Goal: Task Accomplishment & Management: Manage account settings

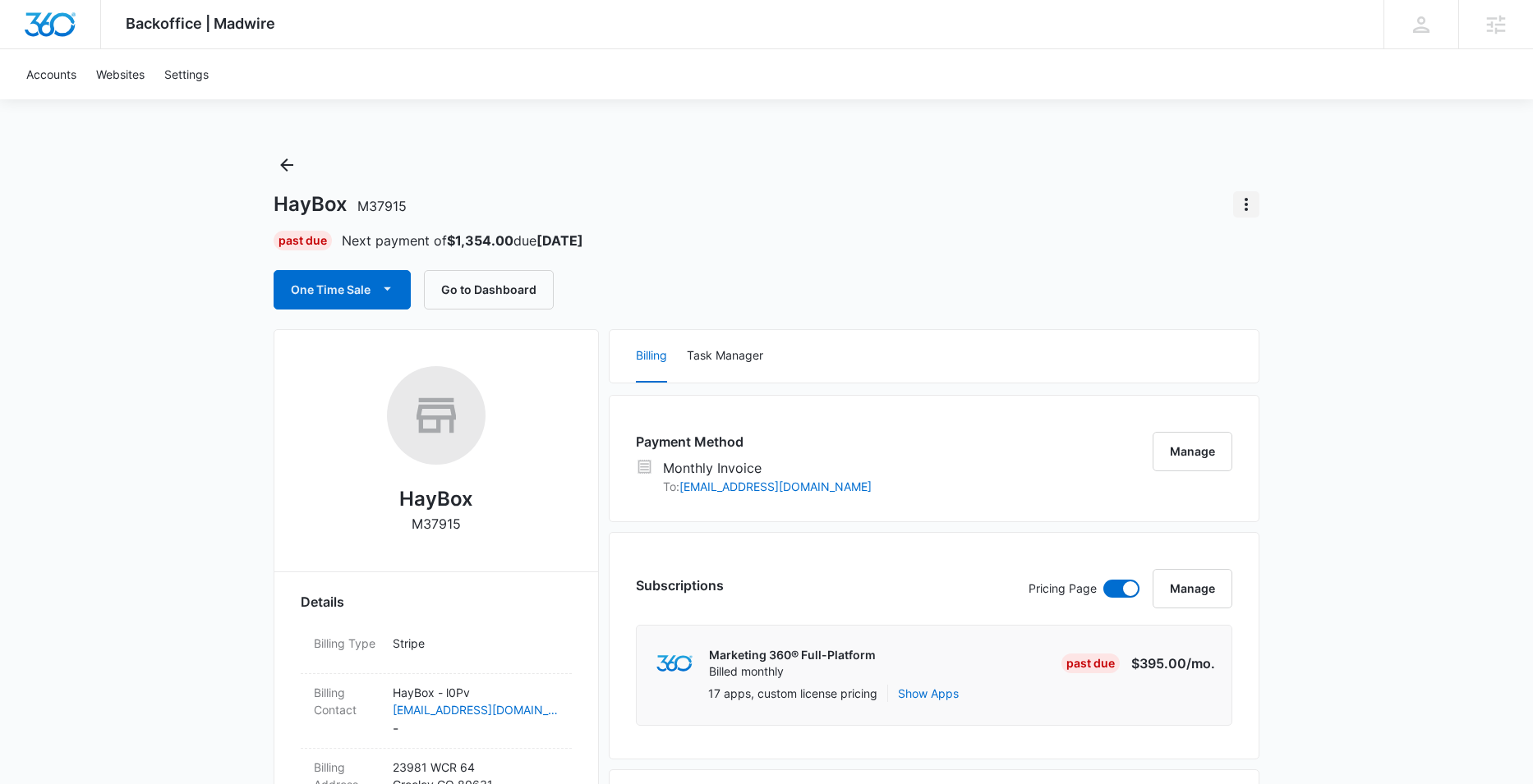
click at [1246, 203] on icon "Actions" at bounding box center [1246, 205] width 4 height 13
click at [1331, 252] on div "Close Account" at bounding box center [1292, 251] width 77 height 12
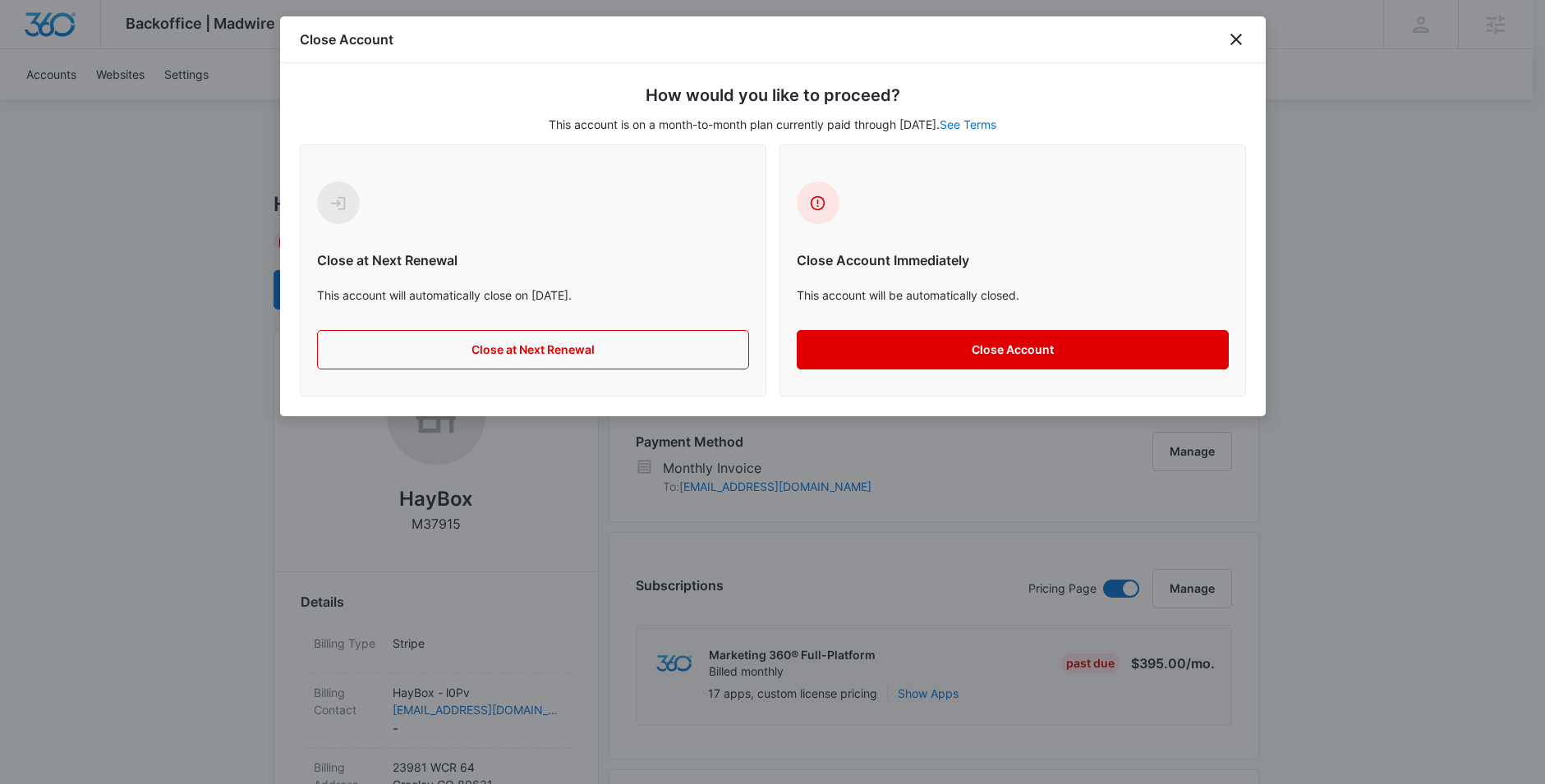
click at [1000, 353] on button "Close Account" at bounding box center [1013, 350] width 432 height 39
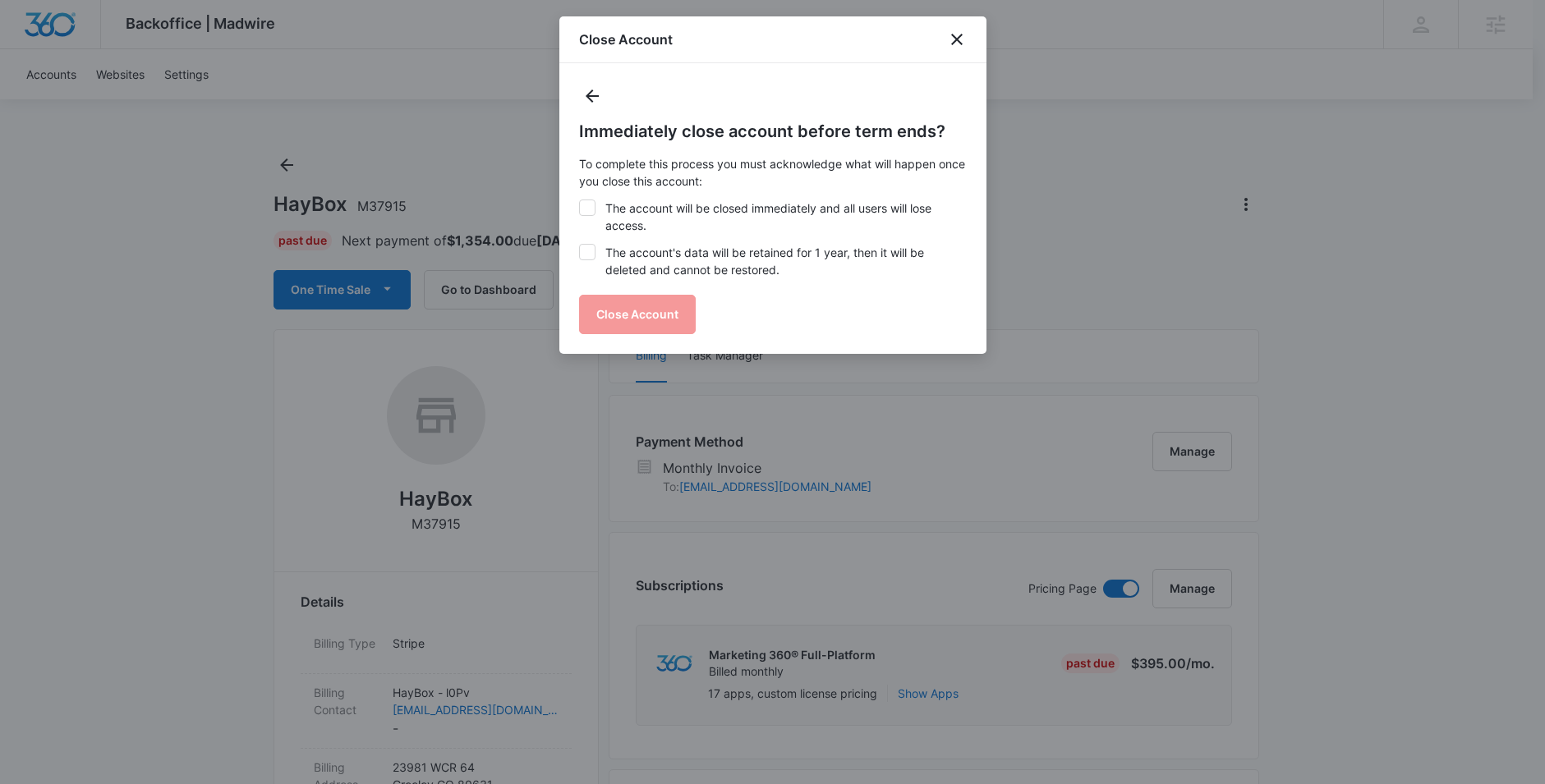
click at [587, 204] on icon at bounding box center [587, 207] width 15 height 15
click at [580, 200] on input "The account will be closed immediately and all users will lose access." at bounding box center [580, 199] width 1 height 1
click at [808, 308] on div "Immediately close account before term ends? To complete this process you must a…" at bounding box center [773, 227] width 388 height 215
click at [660, 319] on div "Immediately close account before term ends? To complete this process you must a…" at bounding box center [773, 227] width 388 height 215
click at [590, 209] on icon at bounding box center [587, 207] width 15 height 15
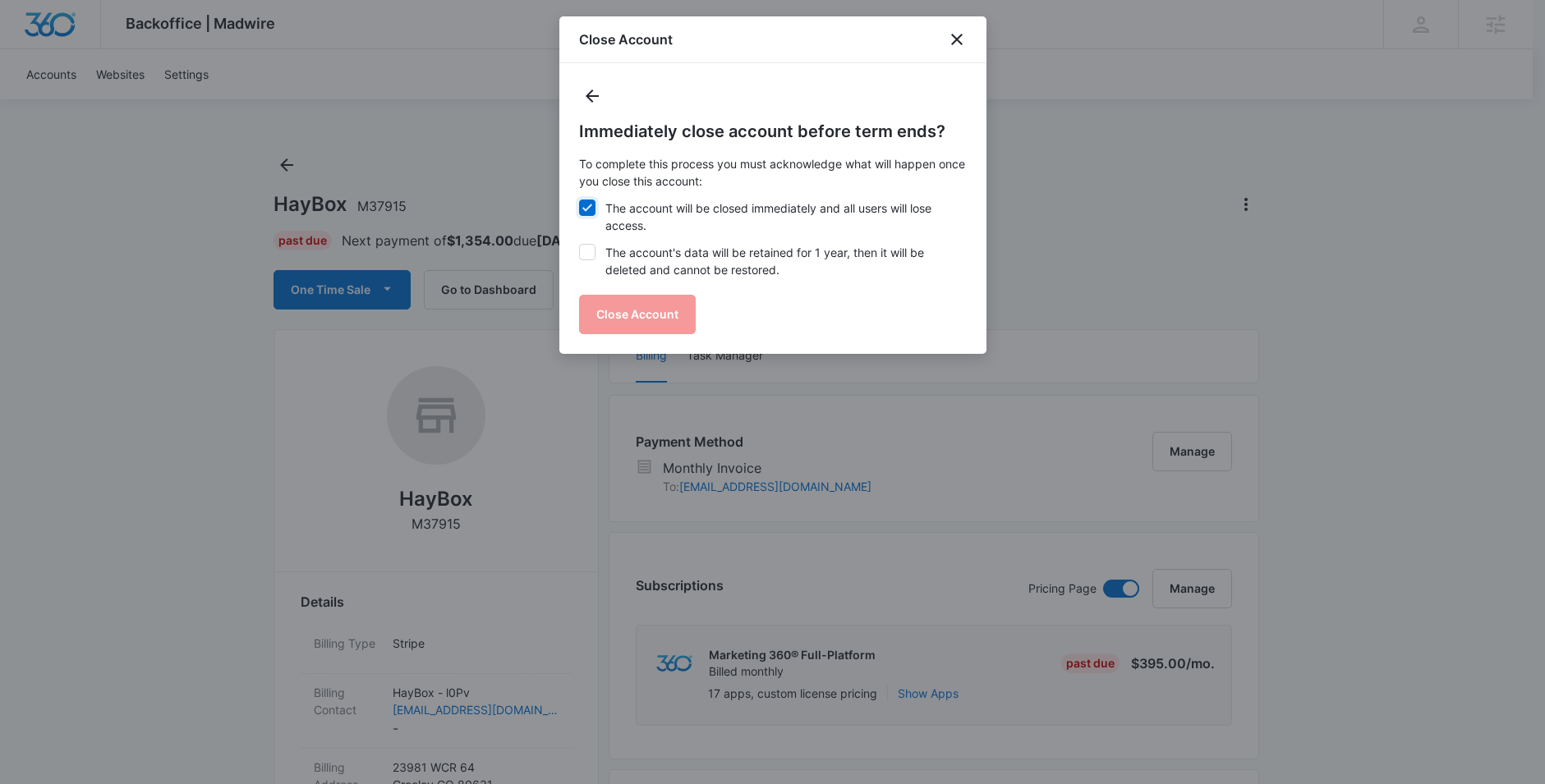
click at [580, 200] on input "The account will be closed immediately and all users will lose access." at bounding box center [580, 199] width 1 height 1
checkbox input "false"
click at [641, 317] on div "Immediately close account before term ends? To complete this process you must a…" at bounding box center [773, 227] width 388 height 215
click at [592, 245] on icon at bounding box center [587, 252] width 15 height 15
click at [580, 245] on input "The account's data will be retained for 1 year, then it will be deleted and can…" at bounding box center [580, 244] width 1 height 1
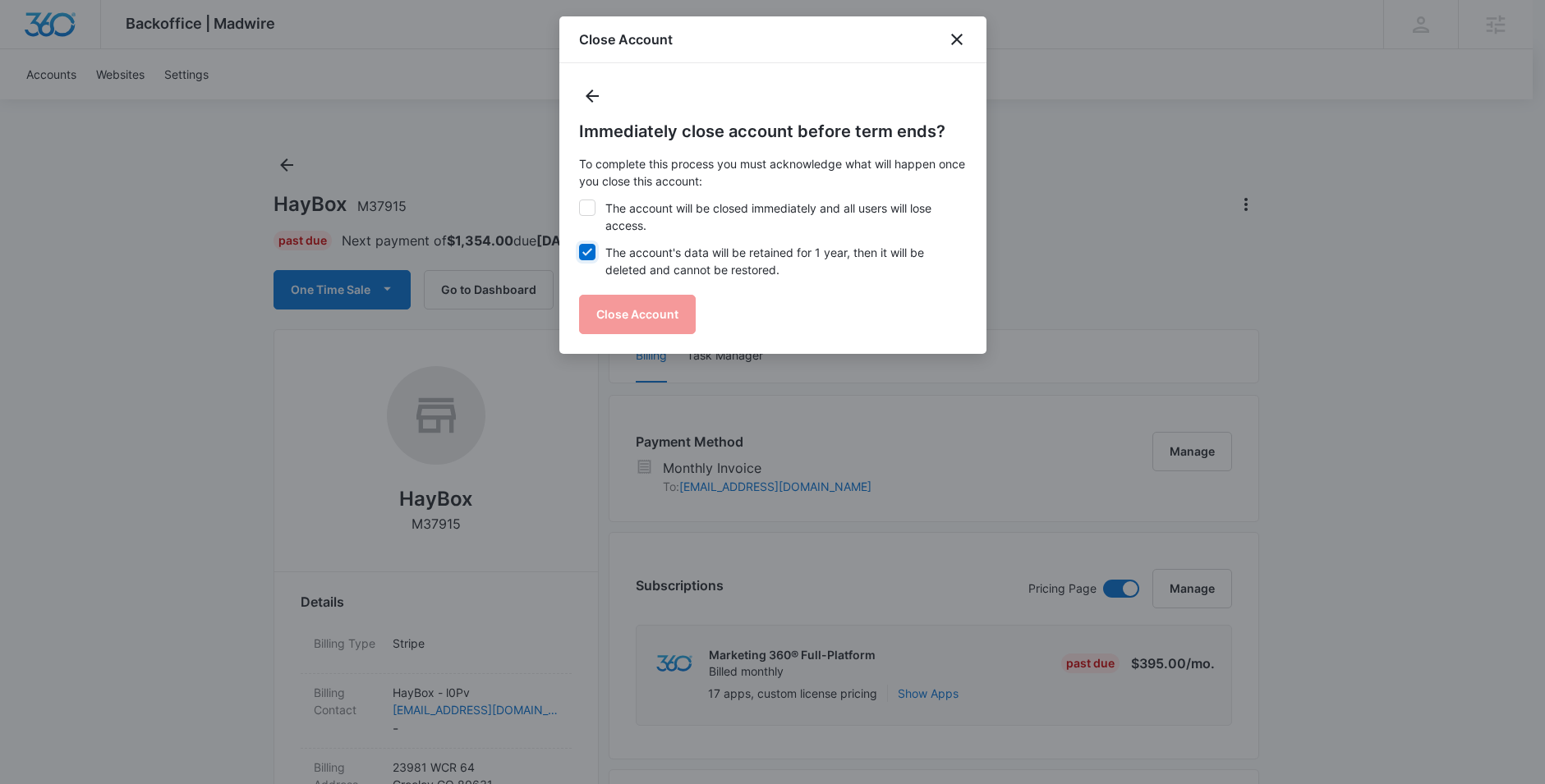
checkbox input "true"
click at [593, 207] on icon at bounding box center [587, 207] width 15 height 15
click at [580, 200] on input "The account will be closed immediately and all users will lose access." at bounding box center [580, 199] width 1 height 1
checkbox input "true"
click at [590, 250] on icon at bounding box center [587, 252] width 10 height 7
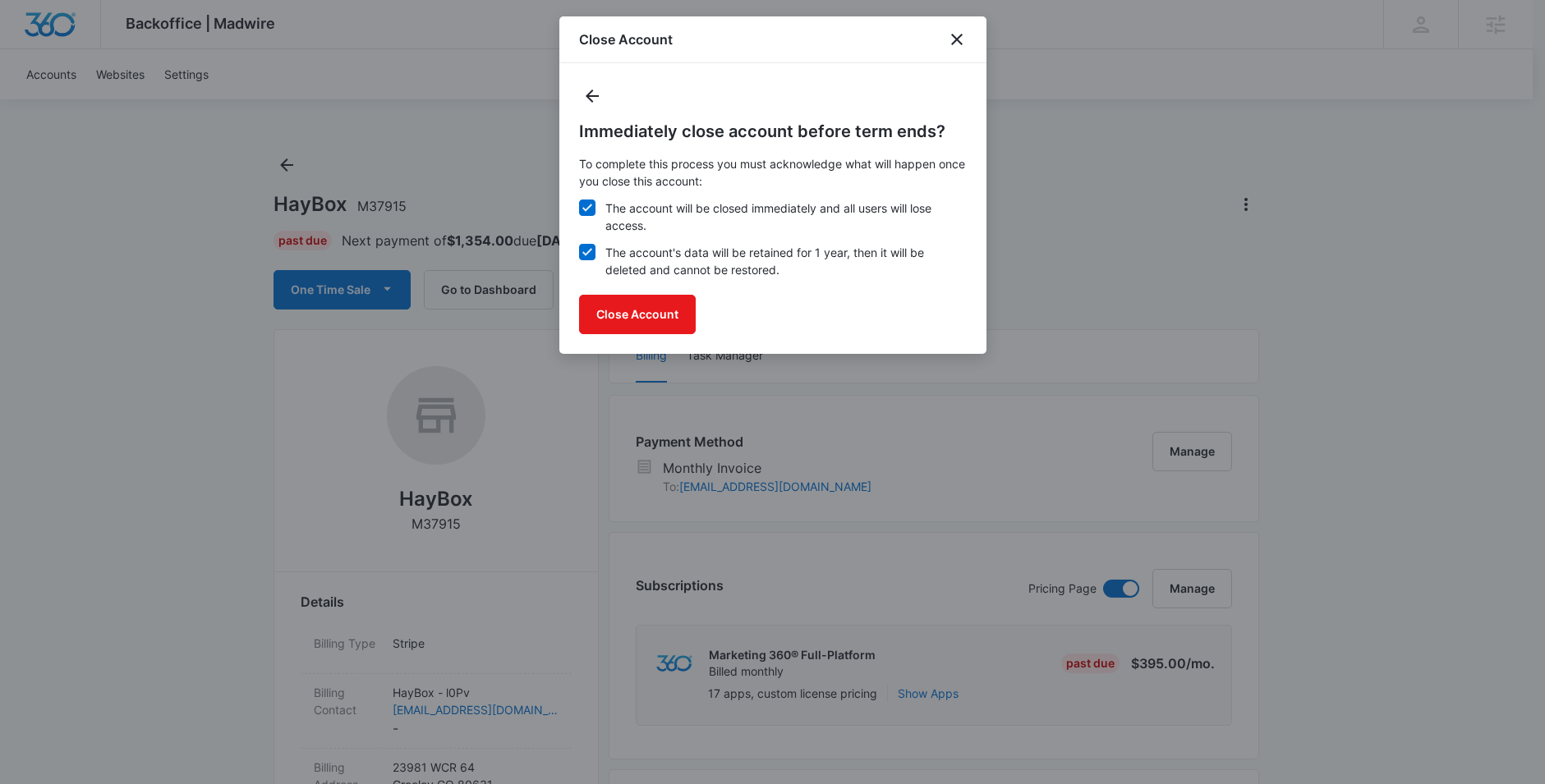
click at [580, 245] on input "The account's data will be retained for 1 year, then it will be deleted and can…" at bounding box center [580, 244] width 1 height 1
click at [588, 248] on icon at bounding box center [587, 252] width 15 height 15
click at [580, 245] on input "The account's data will be retained for 1 year, then it will be deleted and can…" at bounding box center [580, 244] width 1 height 1
checkbox input "true"
click at [652, 311] on button "Close Account" at bounding box center [637, 314] width 117 height 39
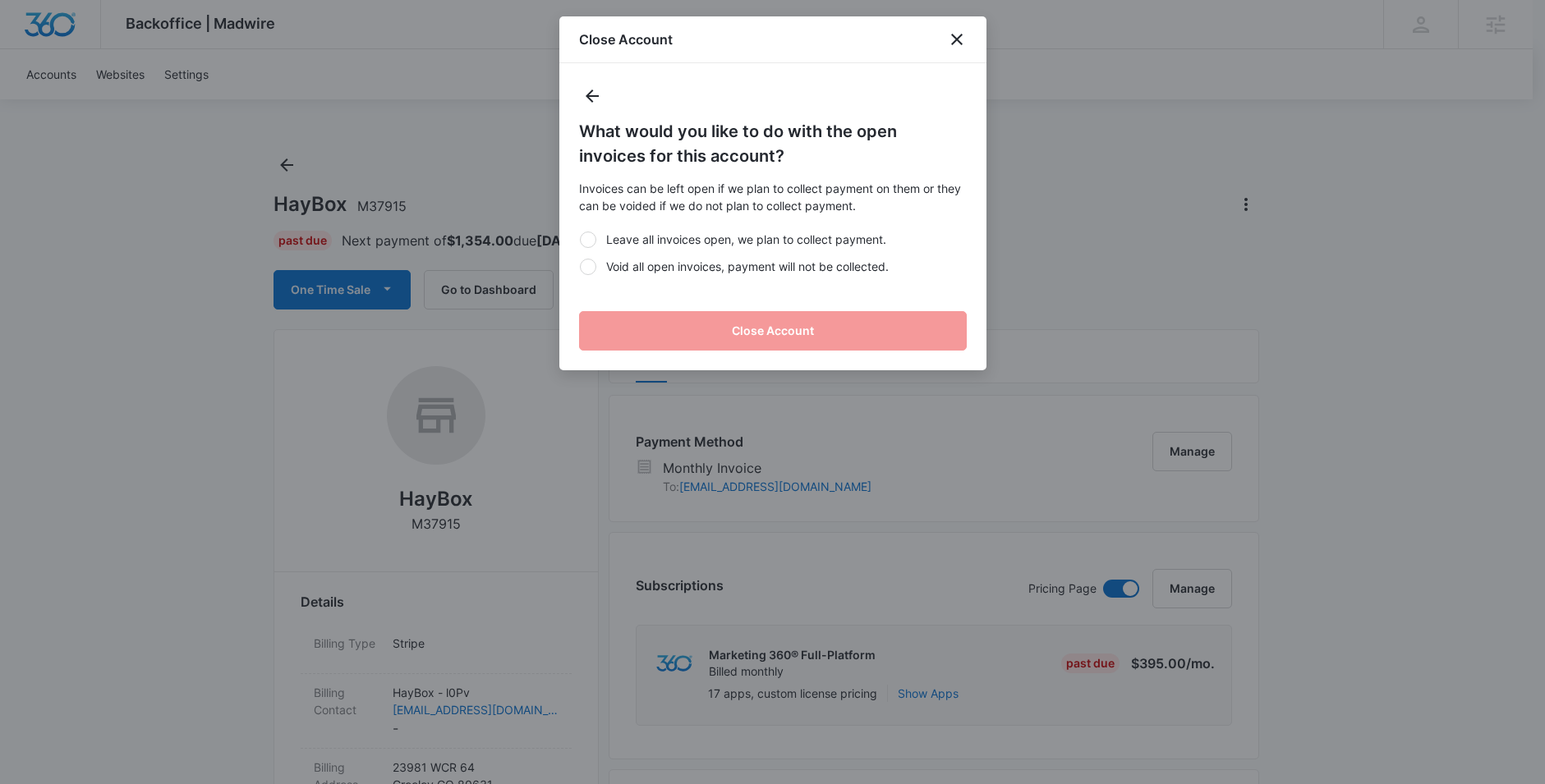
click at [593, 264] on div at bounding box center [588, 267] width 17 height 17
click at [580, 266] on input "Void all open invoices, payment will not be collected." at bounding box center [580, 266] width 1 height 1
radio input "true"
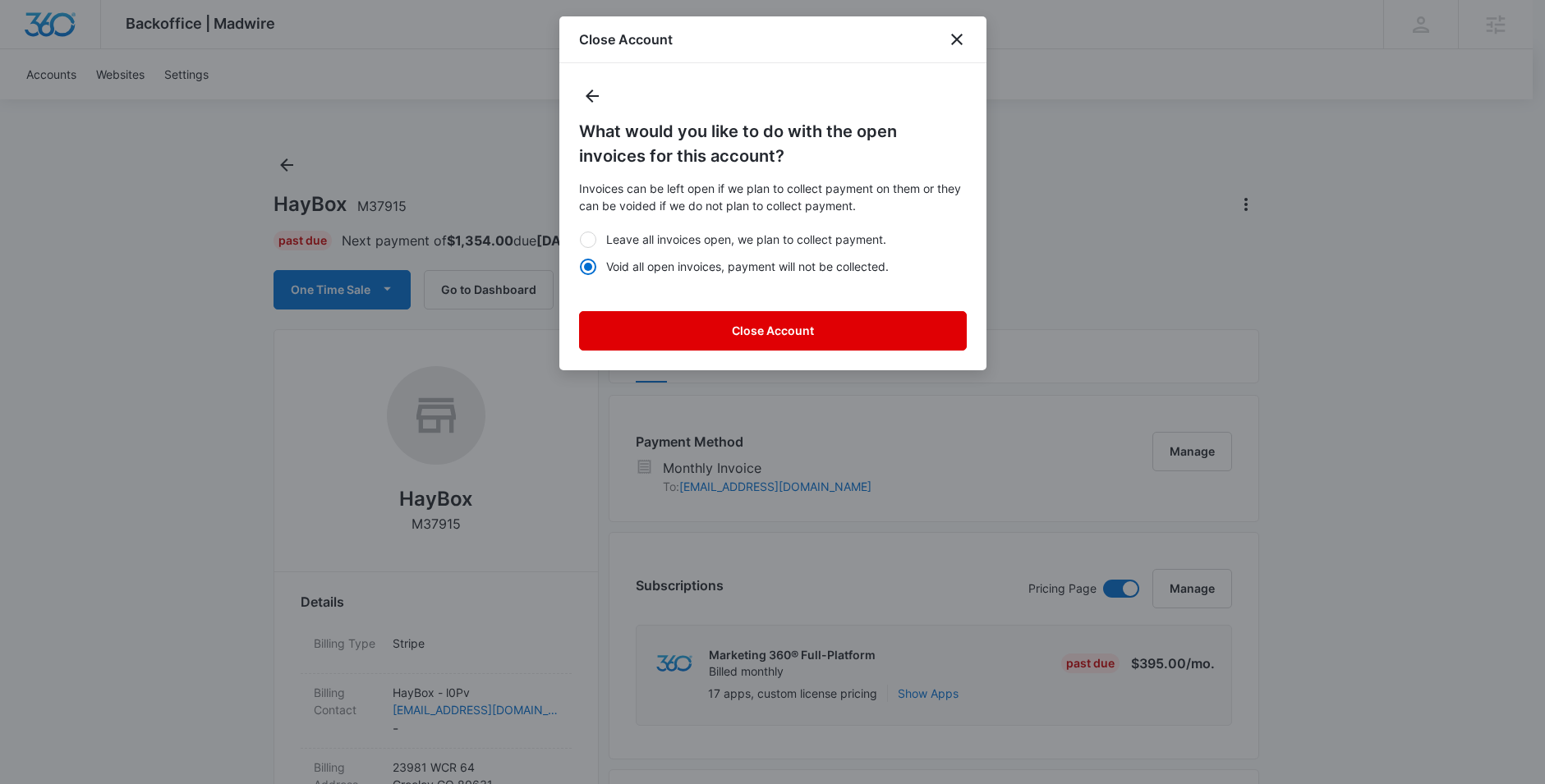
click at [861, 335] on button "Close Account" at bounding box center [773, 330] width 388 height 39
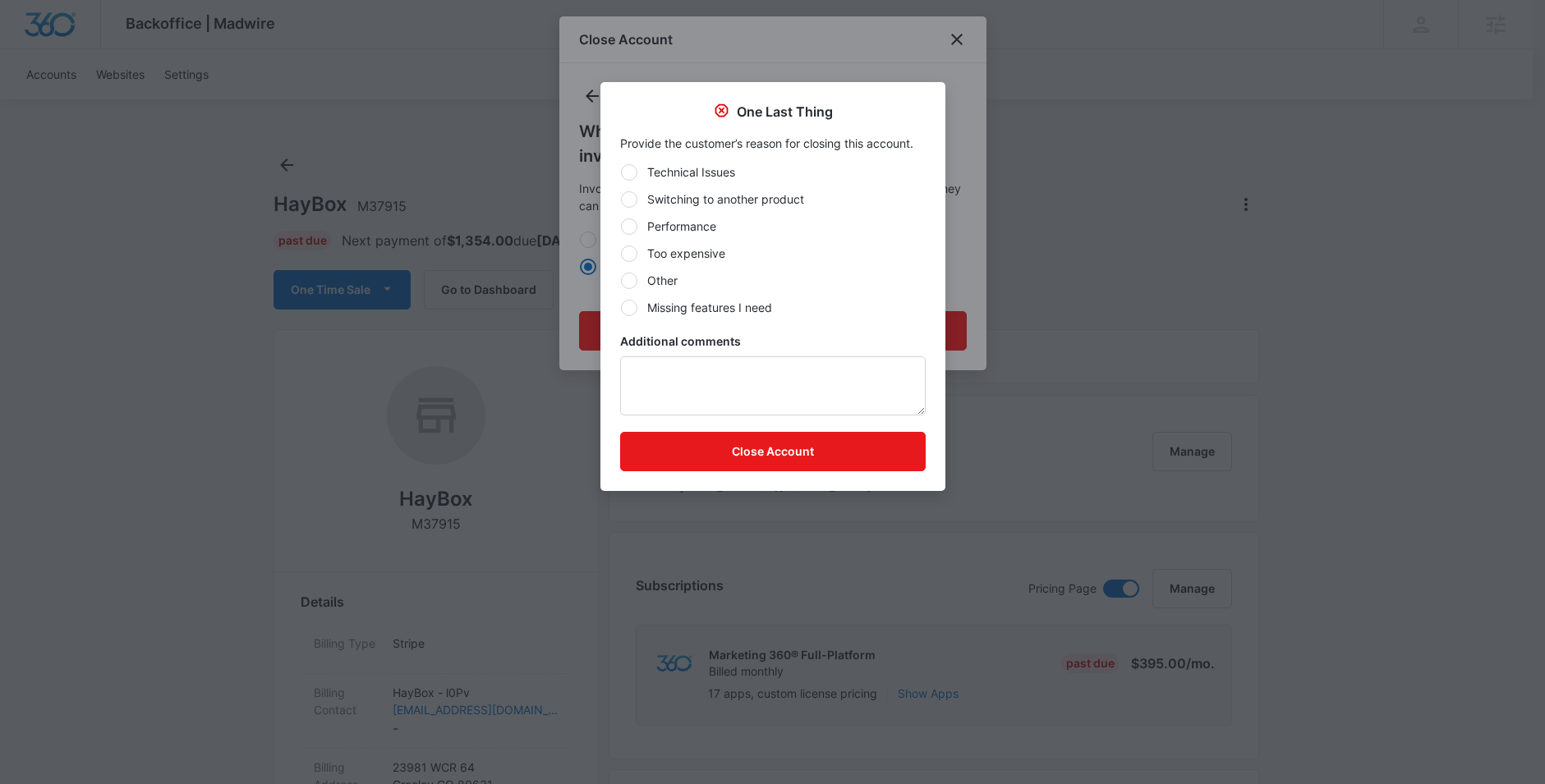
click at [675, 228] on label "Performance" at bounding box center [772, 226] width 306 height 17
click at [621, 227] on input "Performance" at bounding box center [620, 226] width 1 height 1
radio input "true"
click at [764, 450] on button "Close Account" at bounding box center [772, 451] width 306 height 39
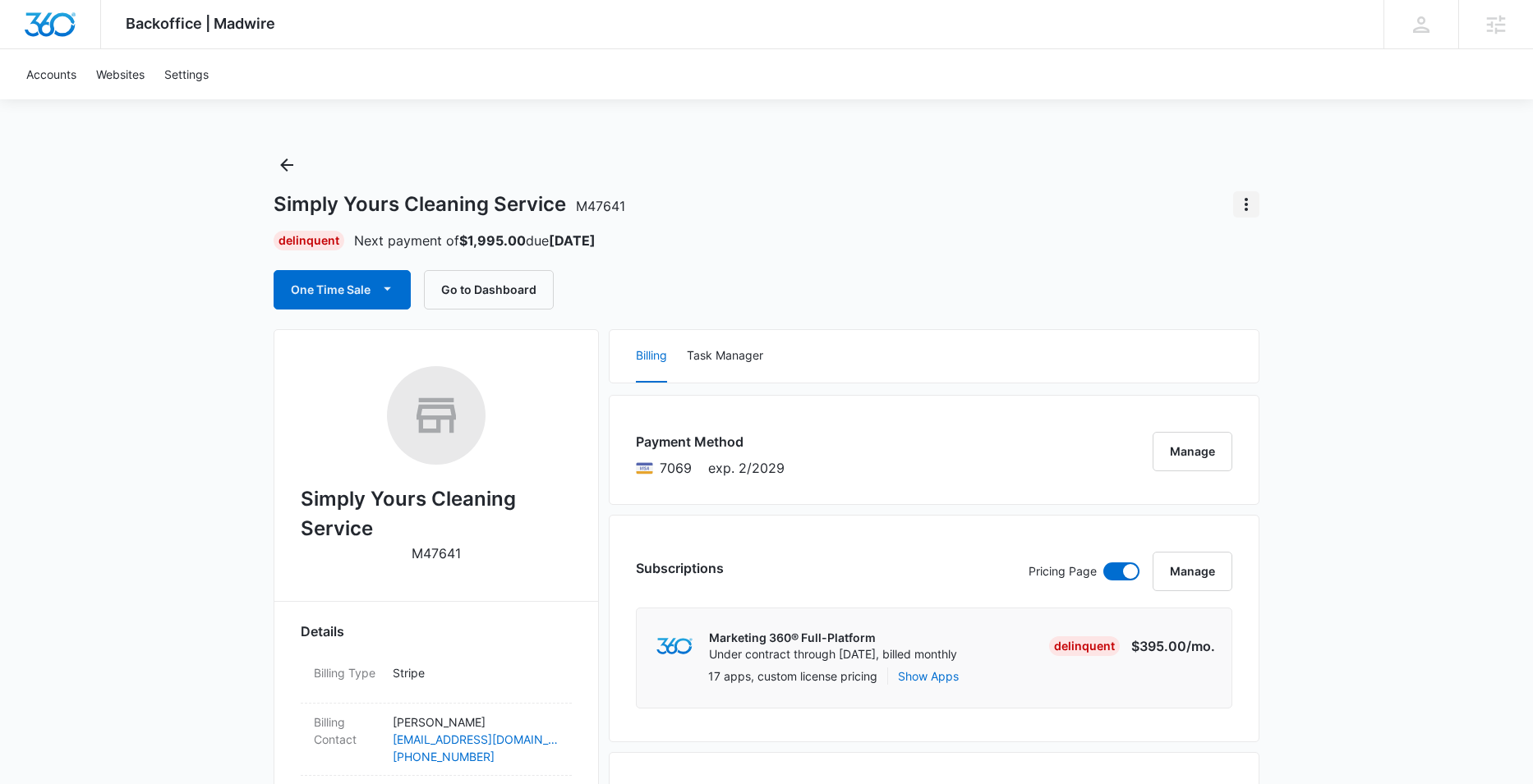
click at [1240, 202] on icon "Actions" at bounding box center [1246, 204] width 19 height 19
click at [1265, 247] on div "Close Account" at bounding box center [1292, 251] width 77 height 12
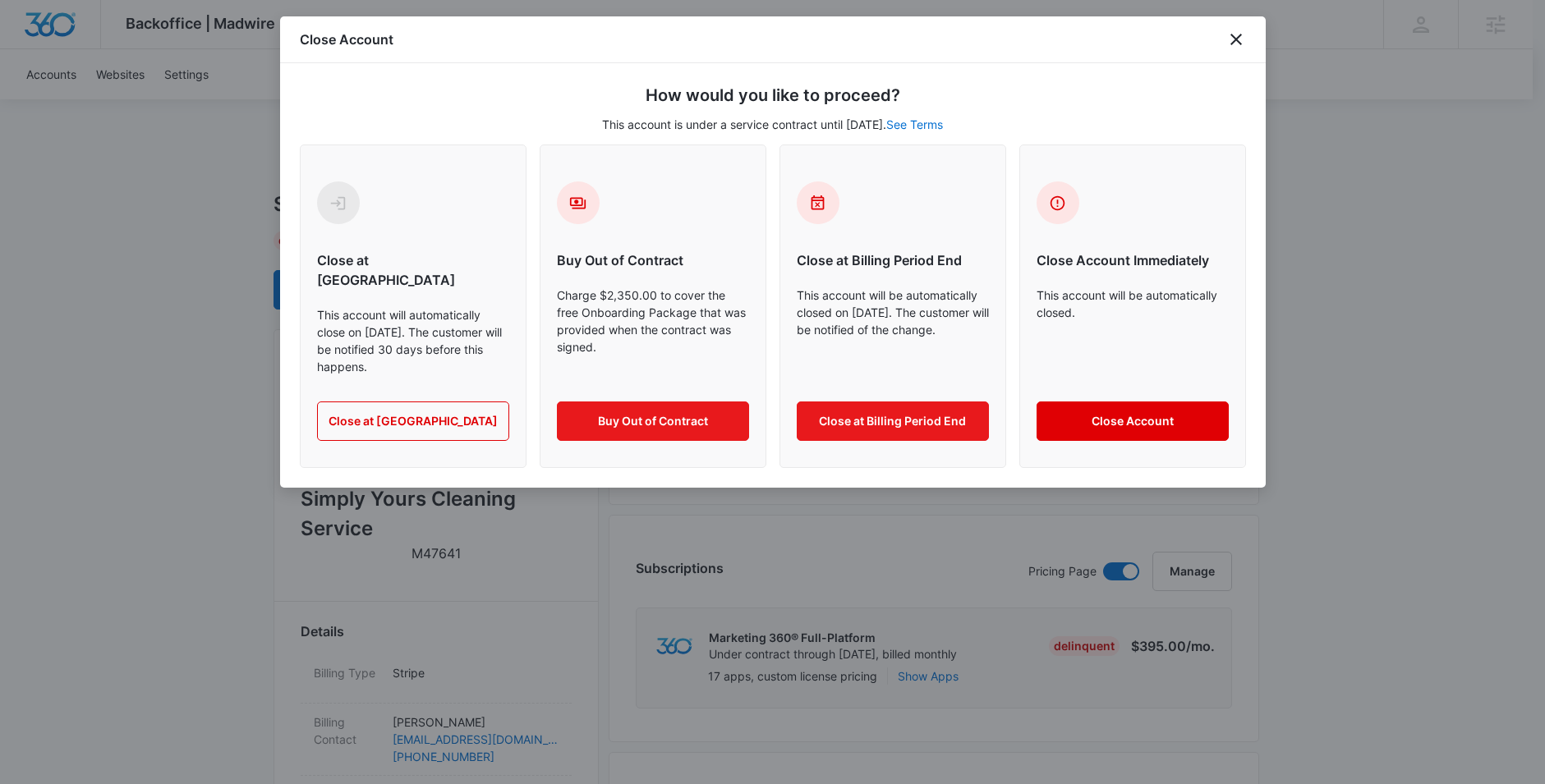
click at [1187, 402] on button "Close Account" at bounding box center [1133, 420] width 192 height 39
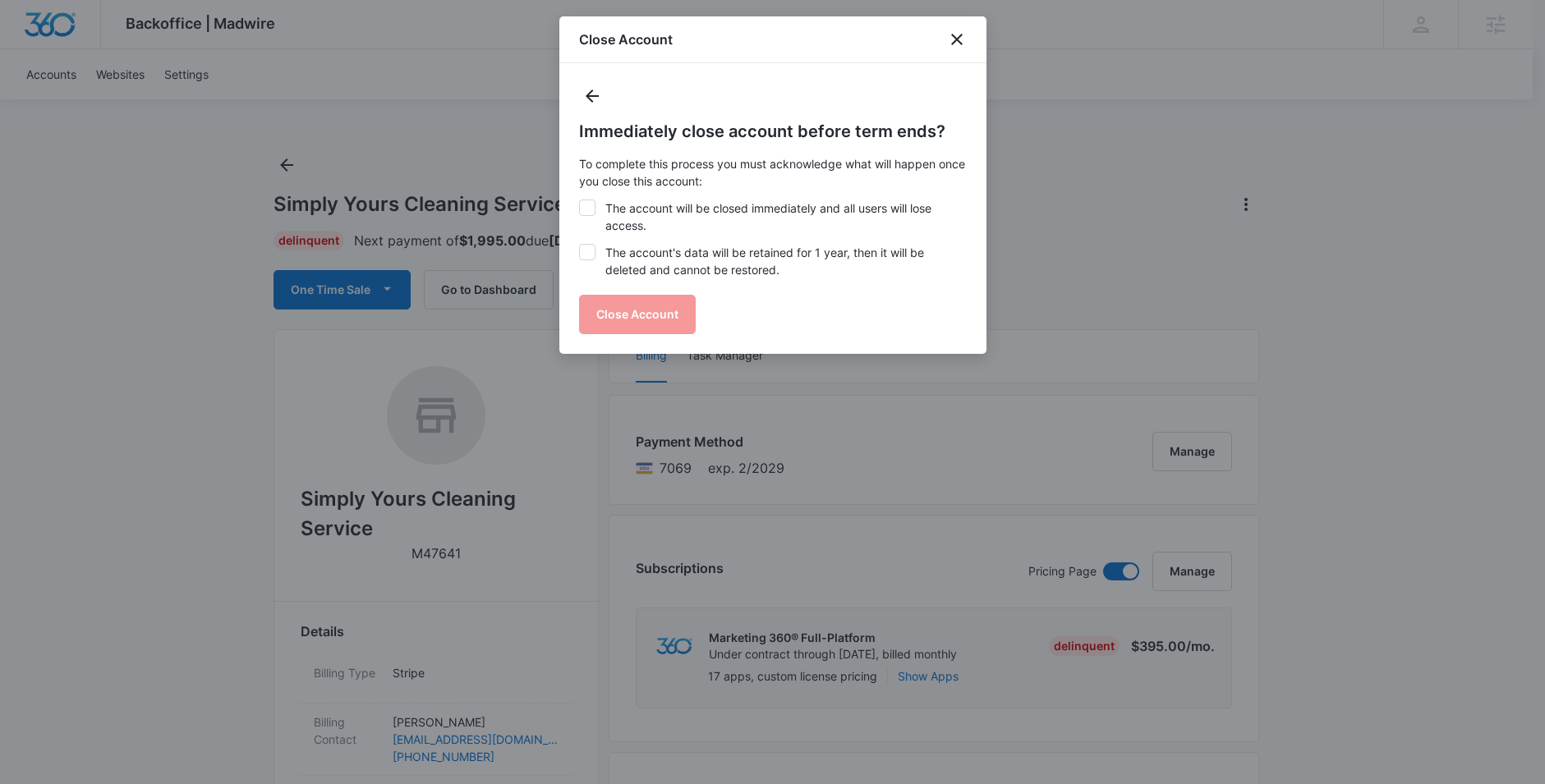
click at [595, 206] on div at bounding box center [588, 207] width 17 height 17
click at [580, 200] on input "The account will be closed immediately and all users will lose access." at bounding box center [580, 199] width 1 height 1
checkbox input "true"
click at [592, 256] on icon at bounding box center [587, 252] width 15 height 15
click at [580, 245] on input "The account's data will be retained for 1 year, then it will be deleted and can…" at bounding box center [580, 244] width 1 height 1
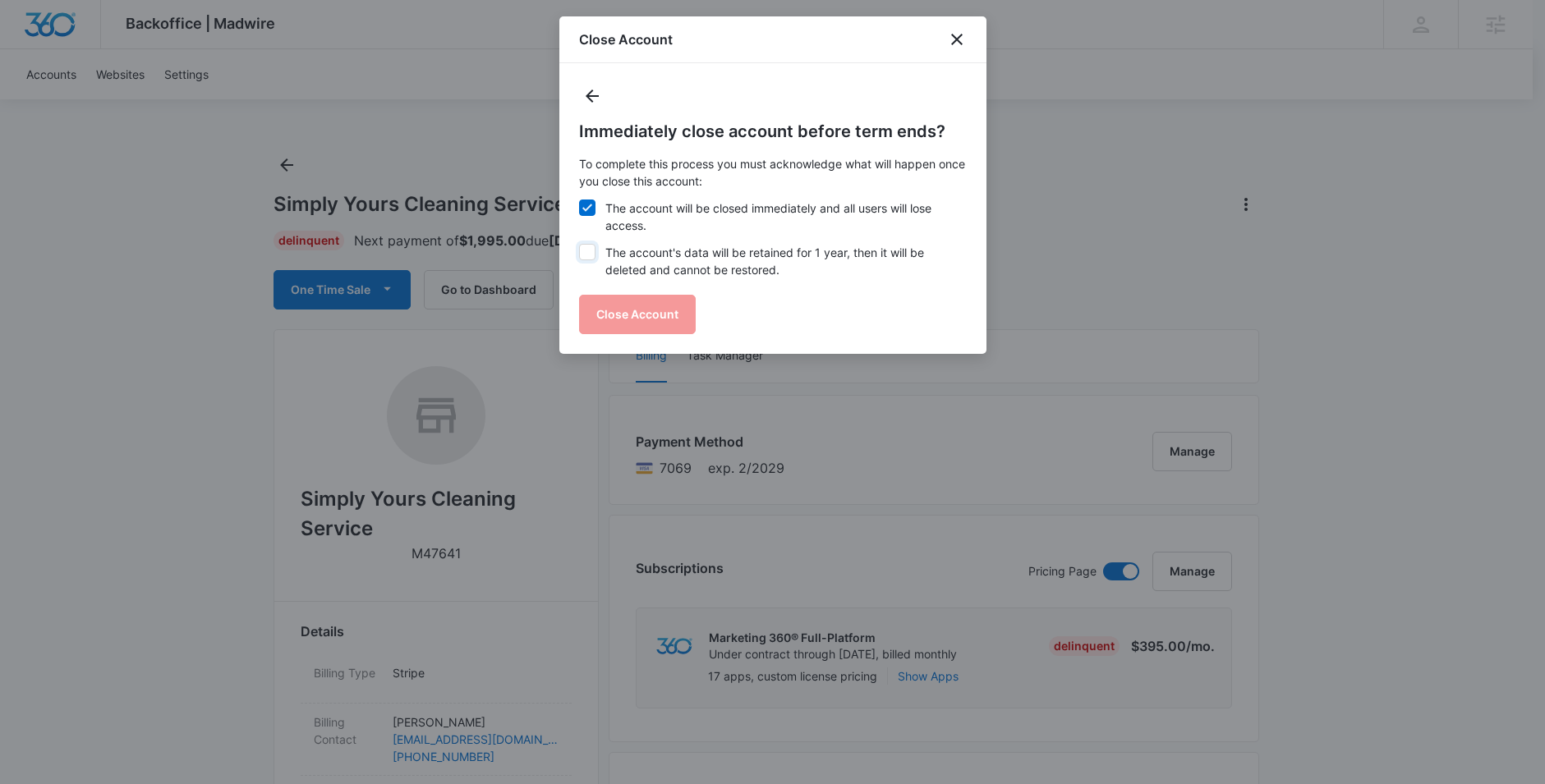
checkbox input "true"
click at [660, 319] on button "Close Account" at bounding box center [637, 314] width 117 height 39
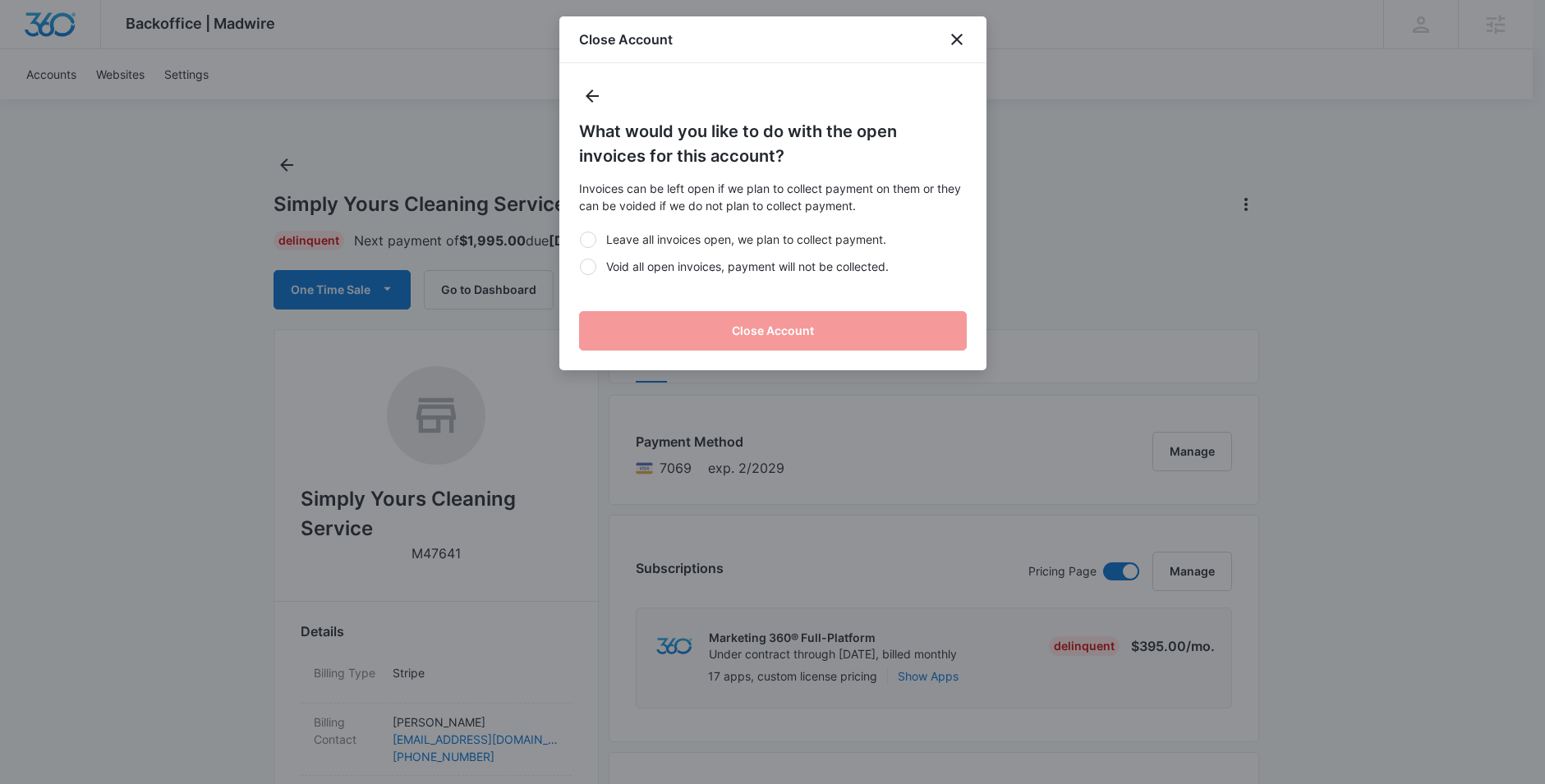
click at [580, 268] on label "Void all open invoices, payment will not be collected." at bounding box center [773, 266] width 388 height 17
click at [580, 267] on input "Void all open invoices, payment will not be collected." at bounding box center [580, 266] width 1 height 1
radio input "true"
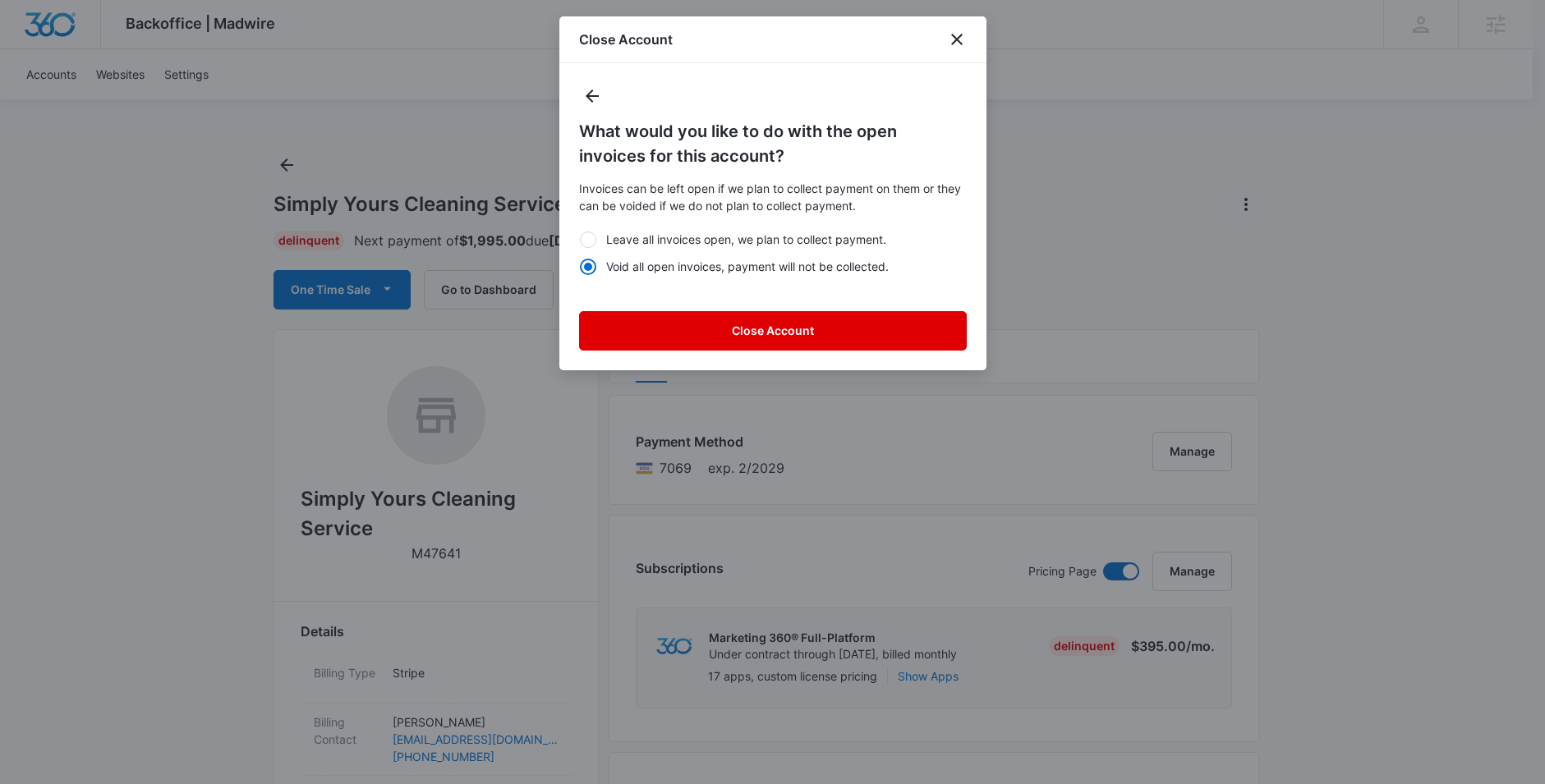
click at [795, 330] on button "Close Account" at bounding box center [773, 330] width 388 height 39
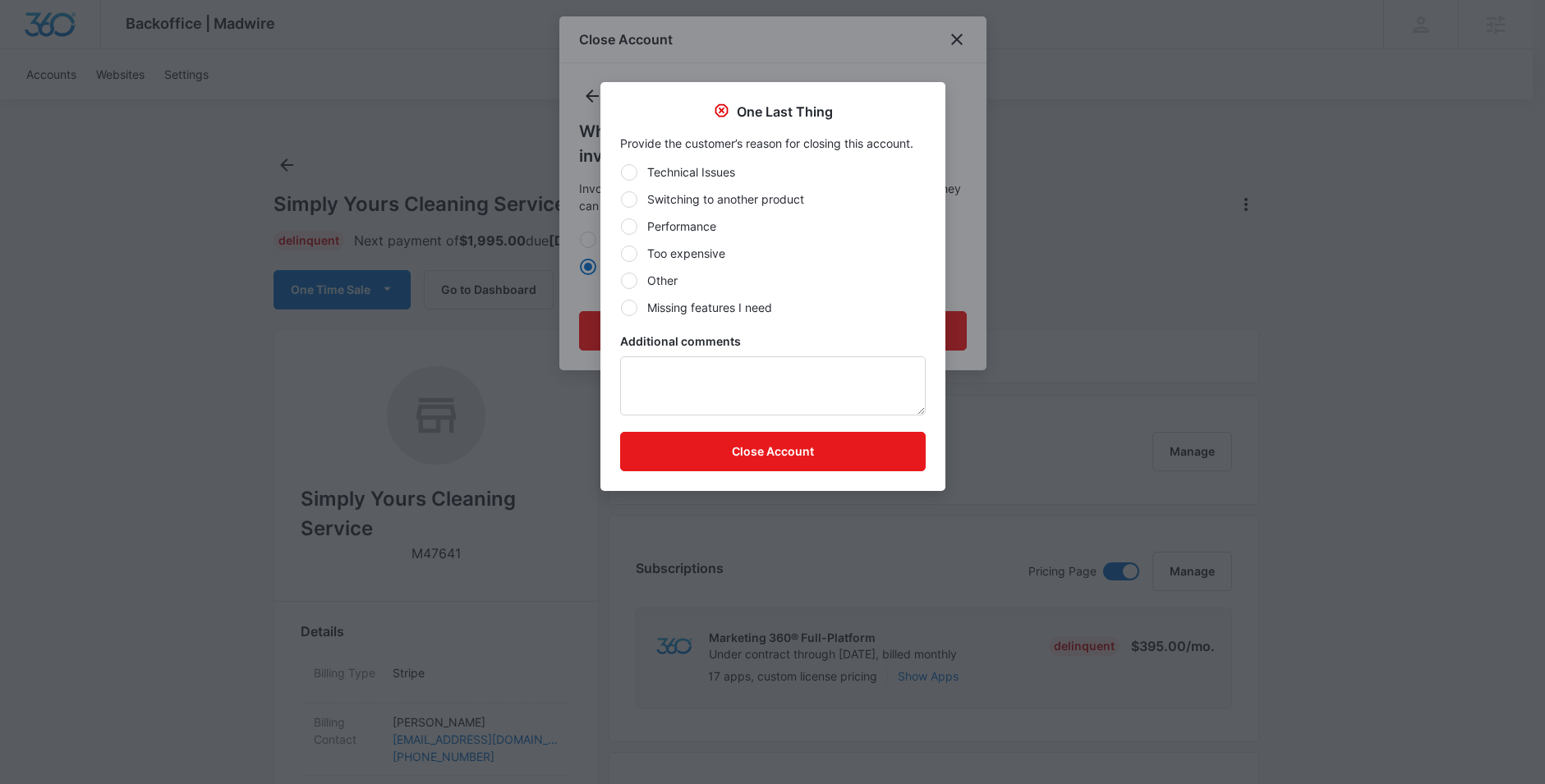
click at [635, 252] on div at bounding box center [629, 253] width 17 height 17
click at [621, 252] on input "Too expensive" at bounding box center [620, 252] width 1 height 1
radio input "true"
click at [816, 454] on button "Close Account" at bounding box center [772, 451] width 306 height 39
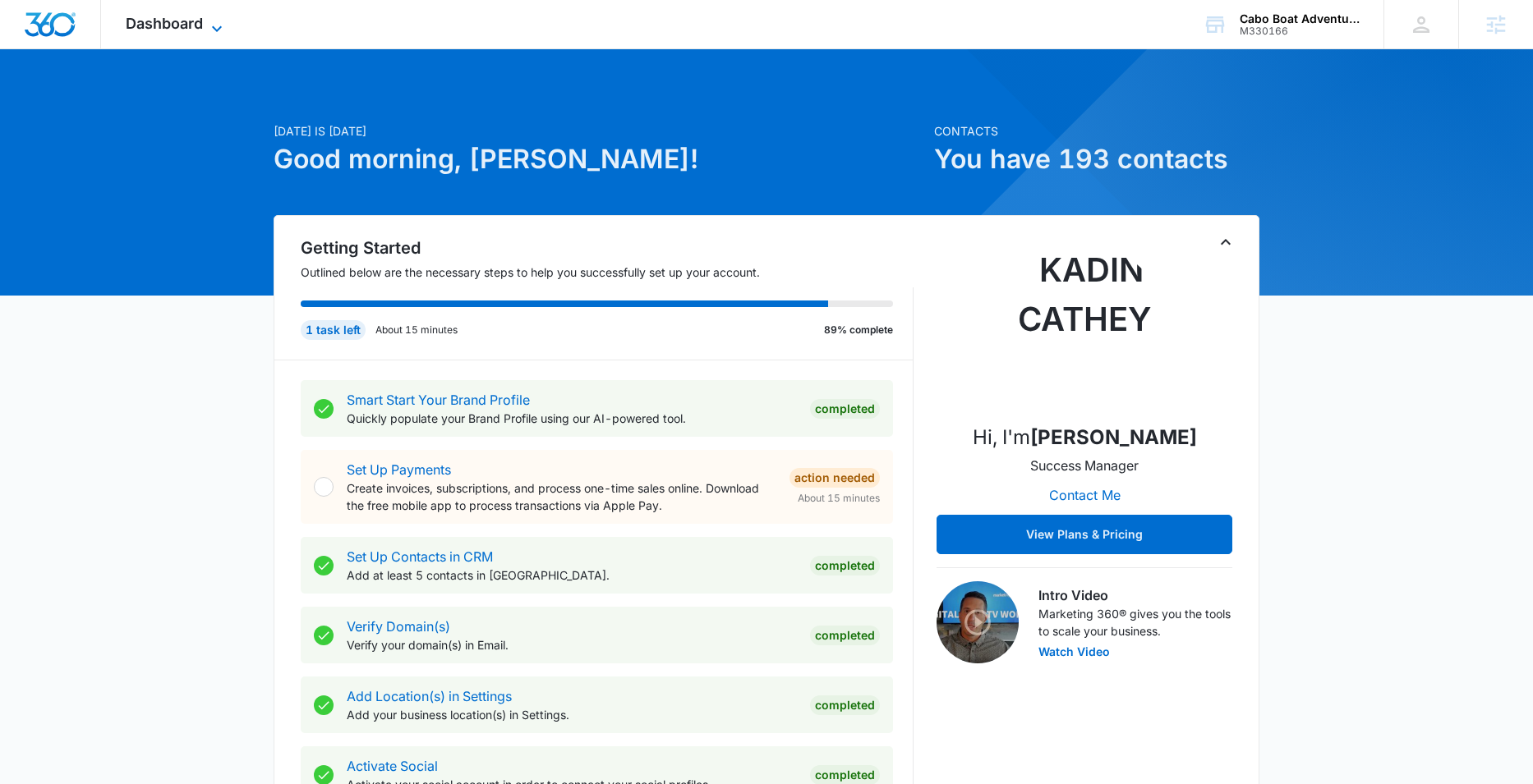
click at [209, 24] on icon at bounding box center [216, 28] width 19 height 19
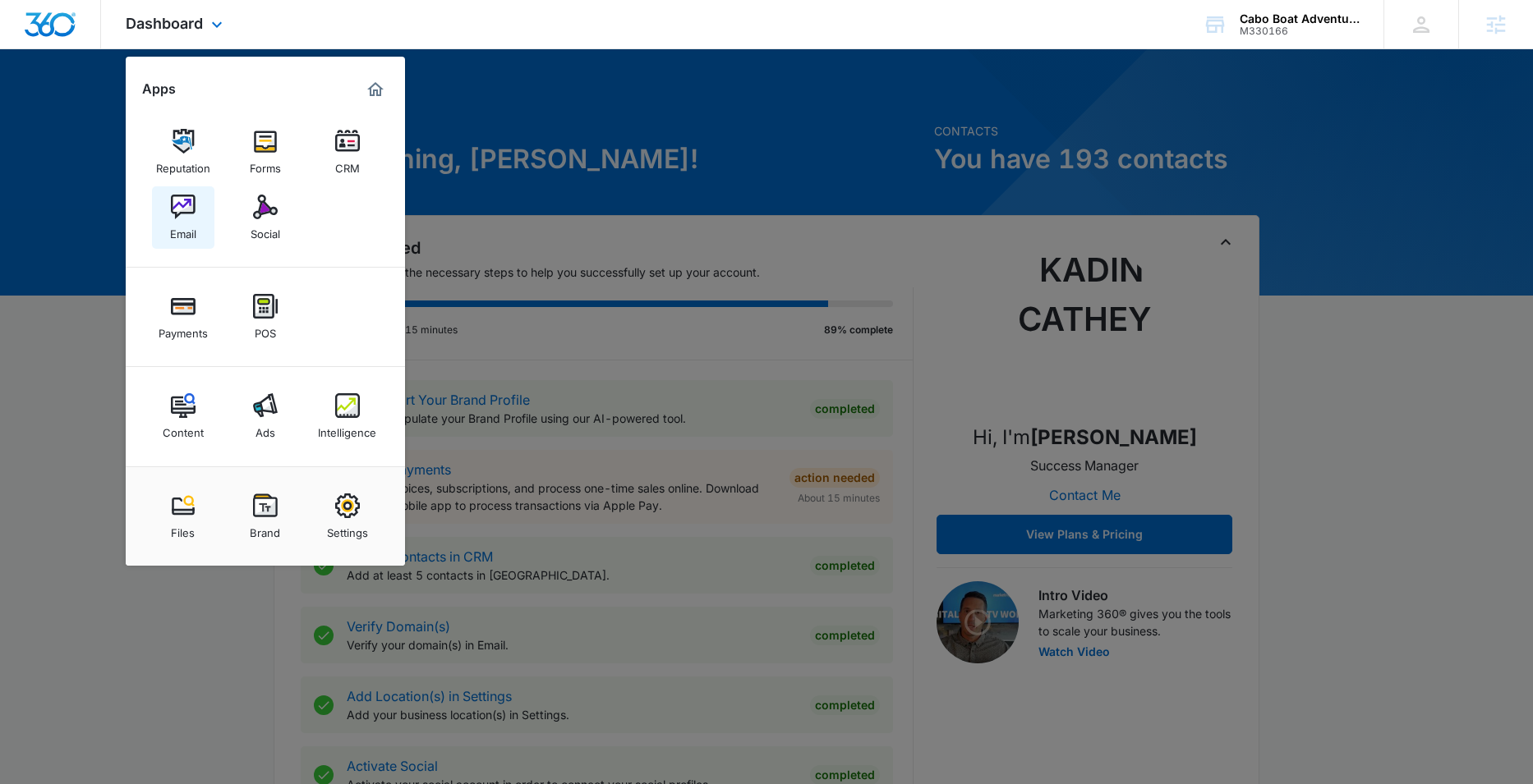
click at [192, 213] on img at bounding box center [183, 207] width 25 height 25
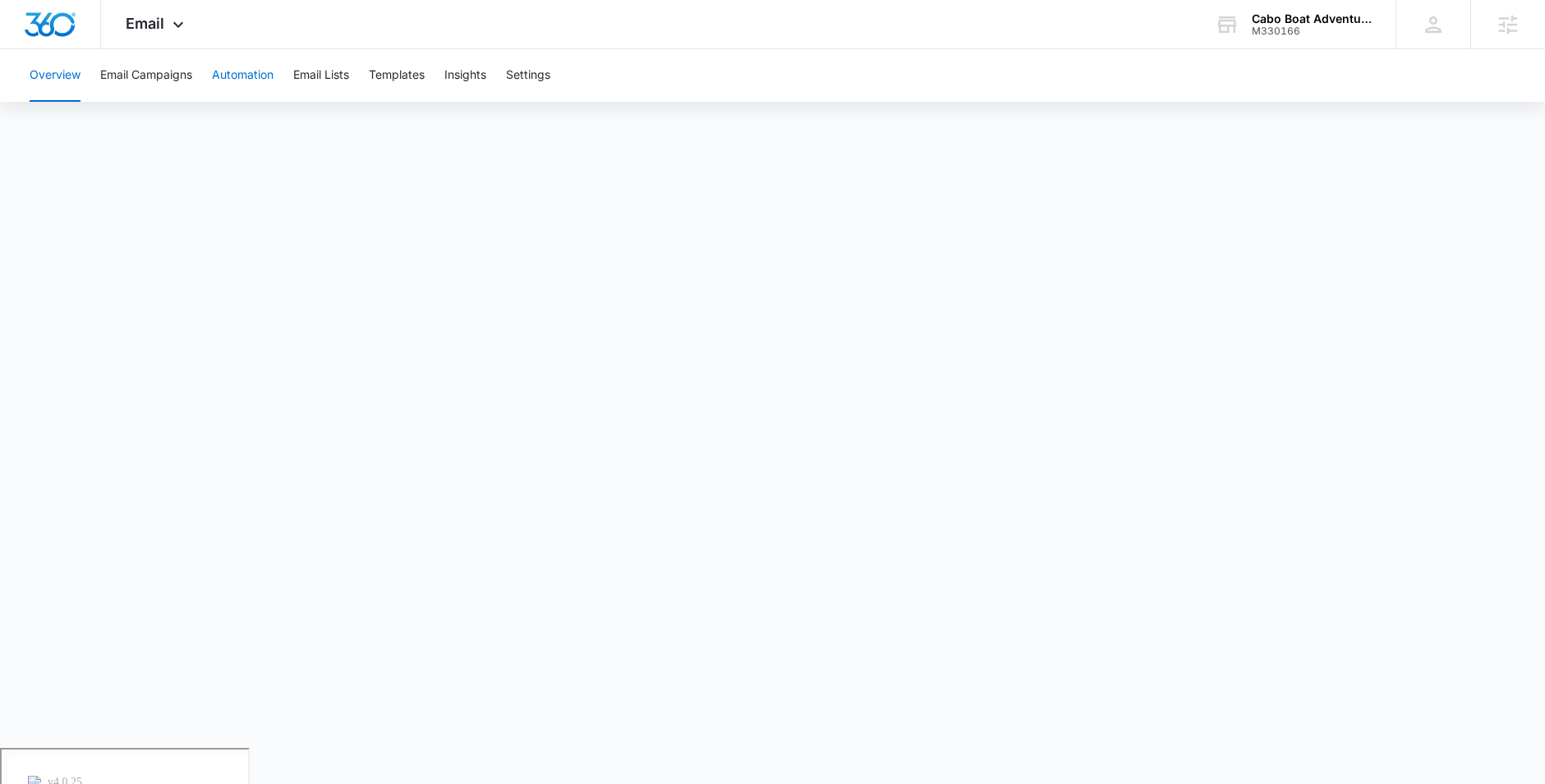
click at [239, 70] on button "Automation" at bounding box center [242, 75] width 62 height 52
click at [59, 91] on button "Overview" at bounding box center [54, 75] width 51 height 52
click at [172, 19] on icon at bounding box center [177, 28] width 19 height 19
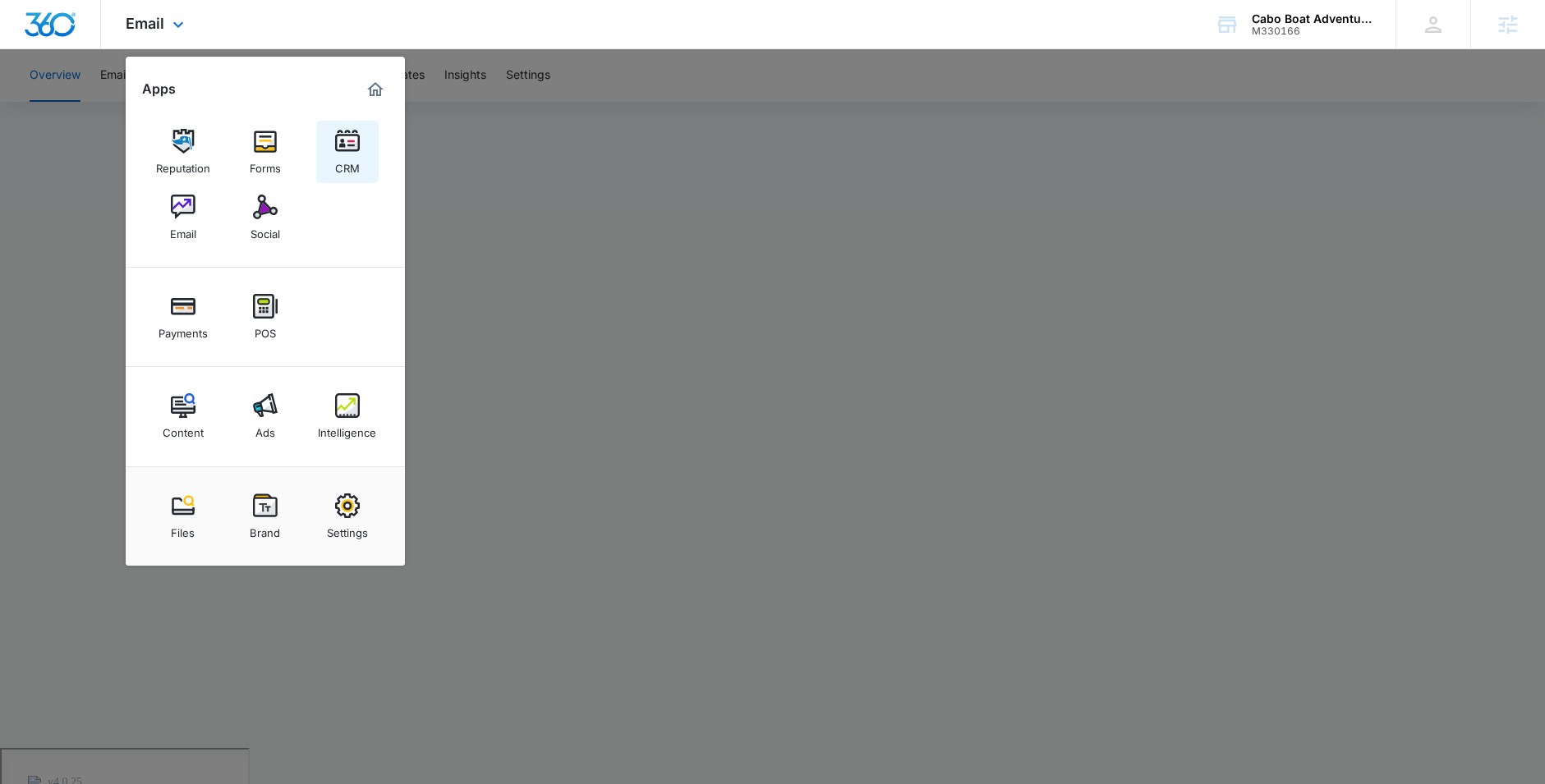
click at [332, 149] on link "CRM" at bounding box center [347, 151] width 62 height 62
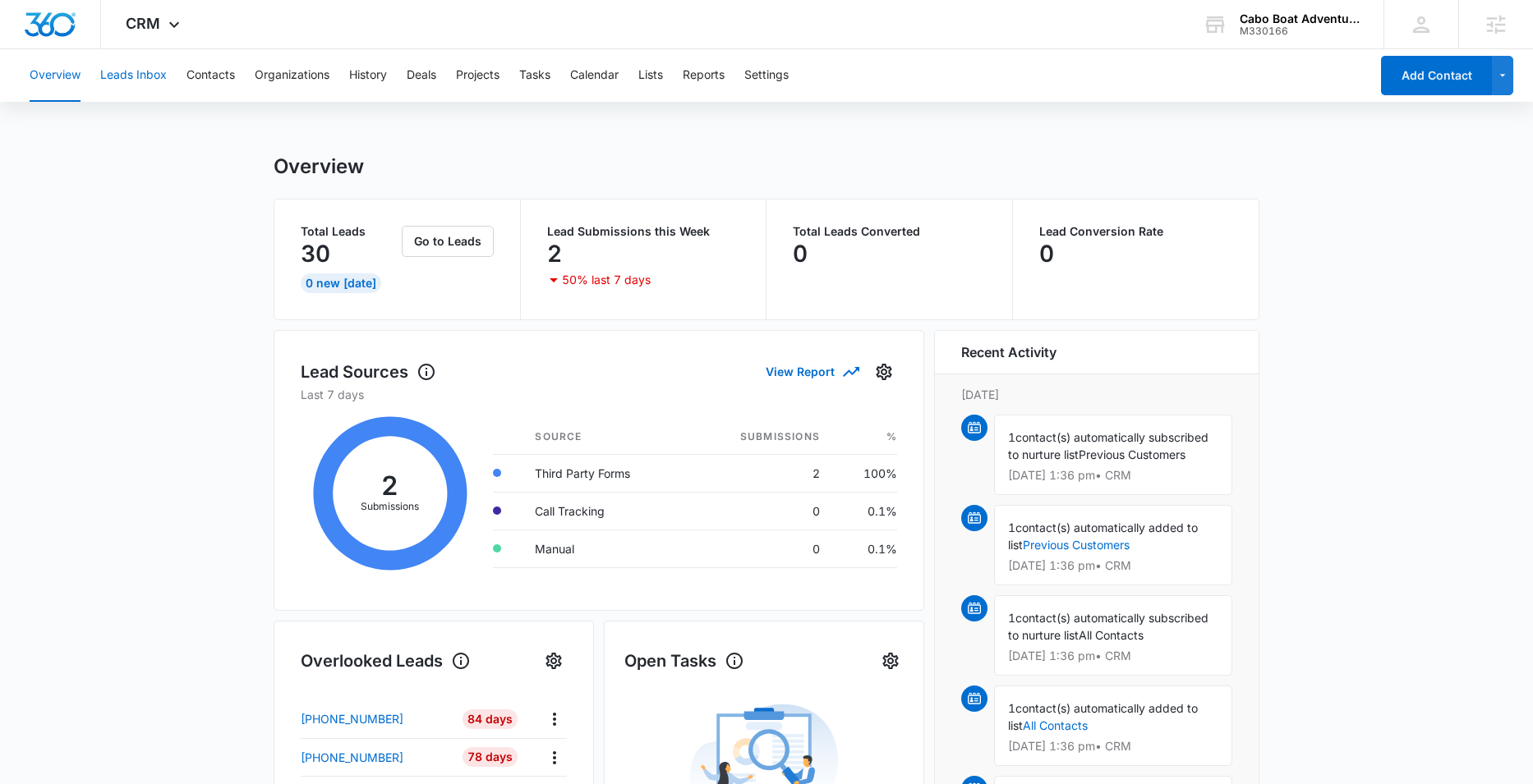
click at [137, 77] on button "Leads Inbox" at bounding box center [133, 75] width 66 height 52
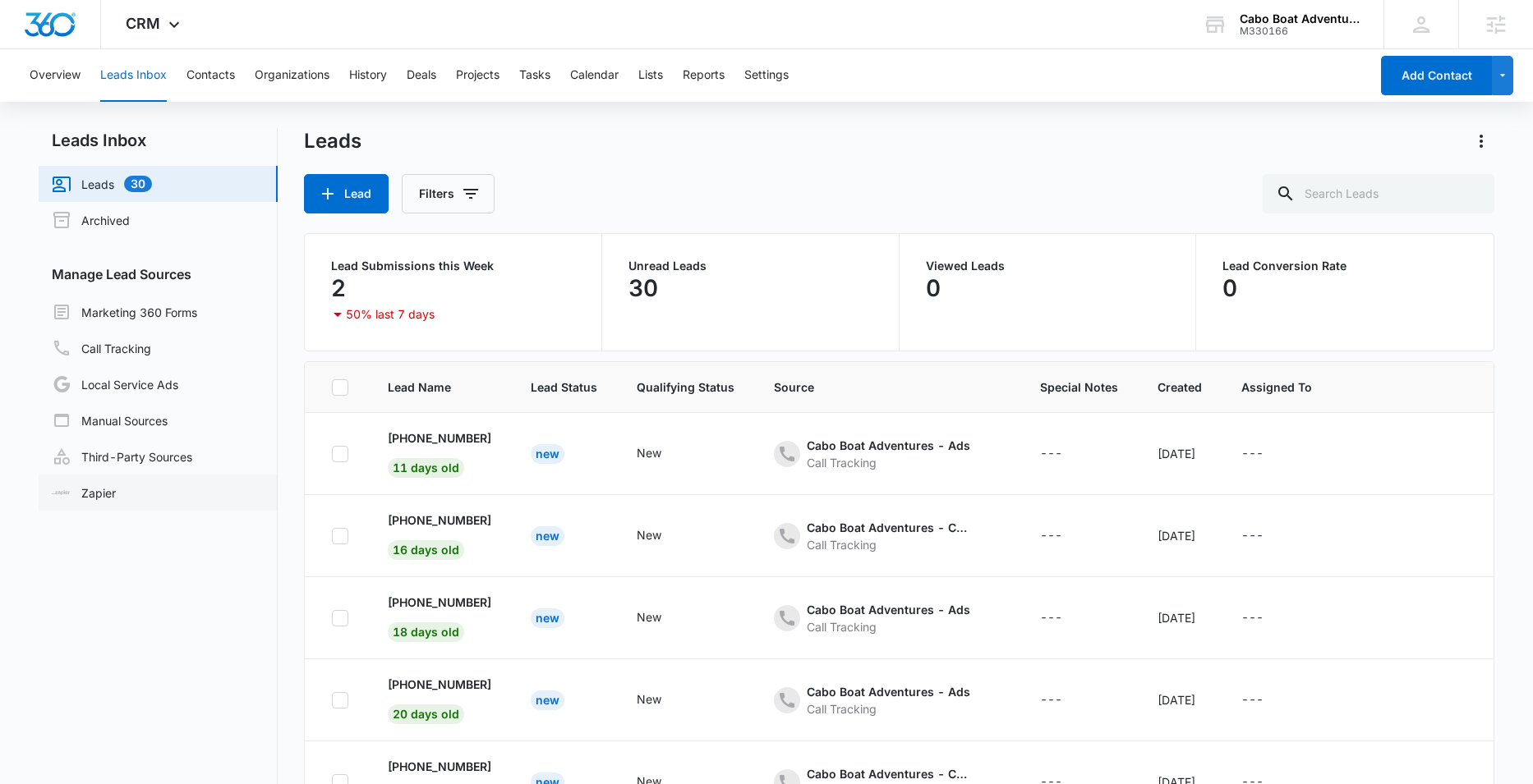
click at [116, 498] on link "Zapier" at bounding box center [84, 493] width 64 height 17
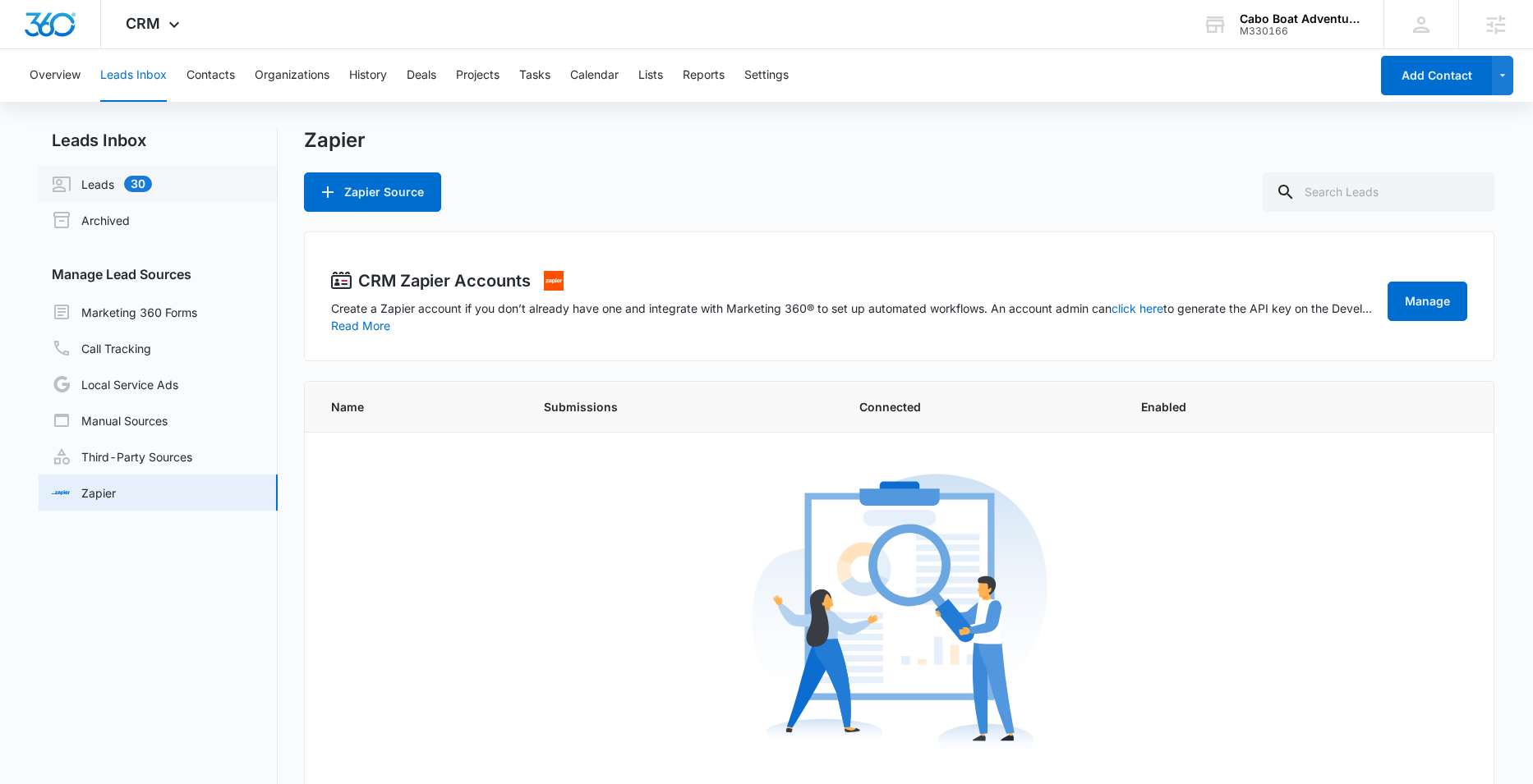
click at [107, 185] on link "Leads 30" at bounding box center [101, 184] width 100 height 19
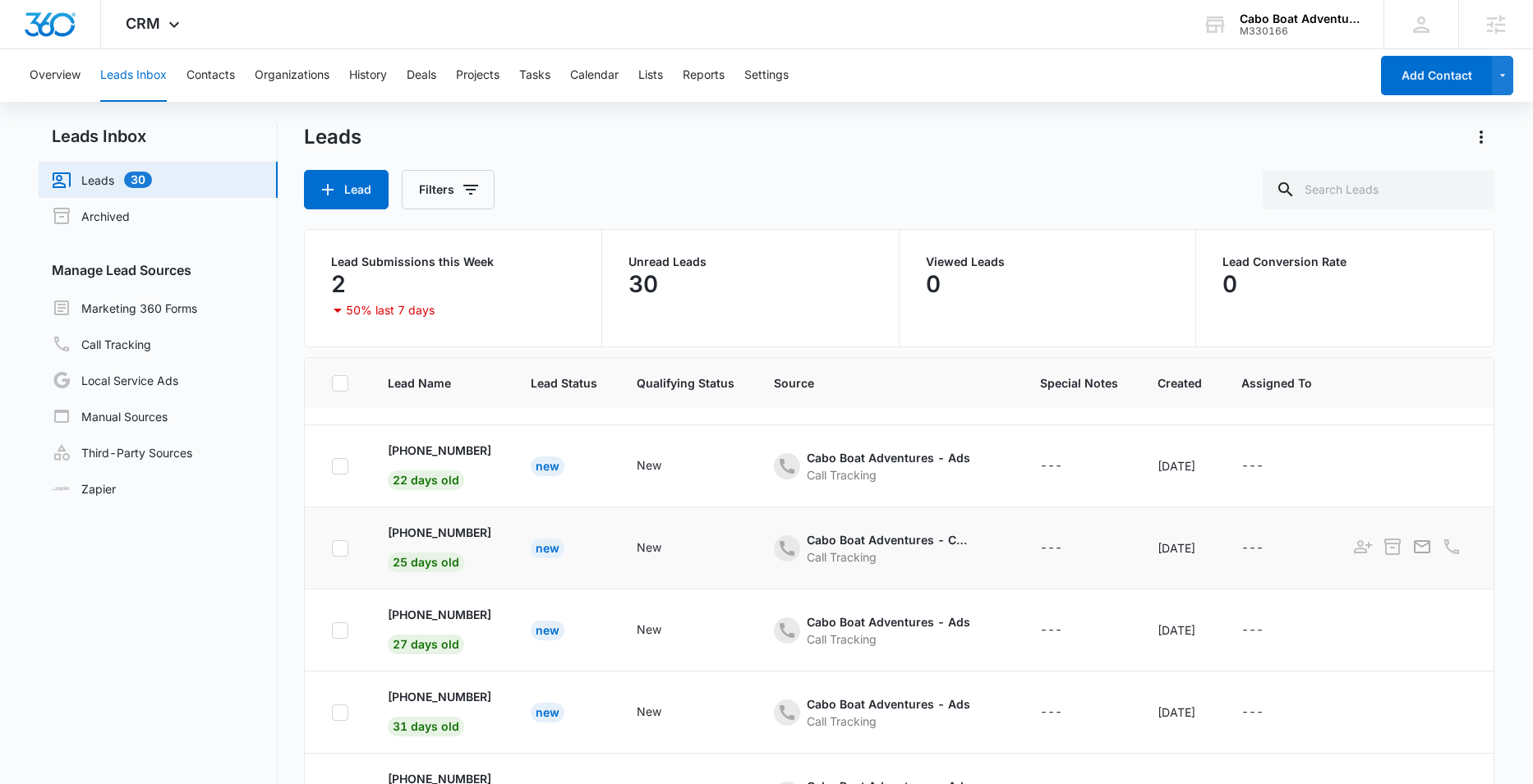
scroll to position [127, 0]
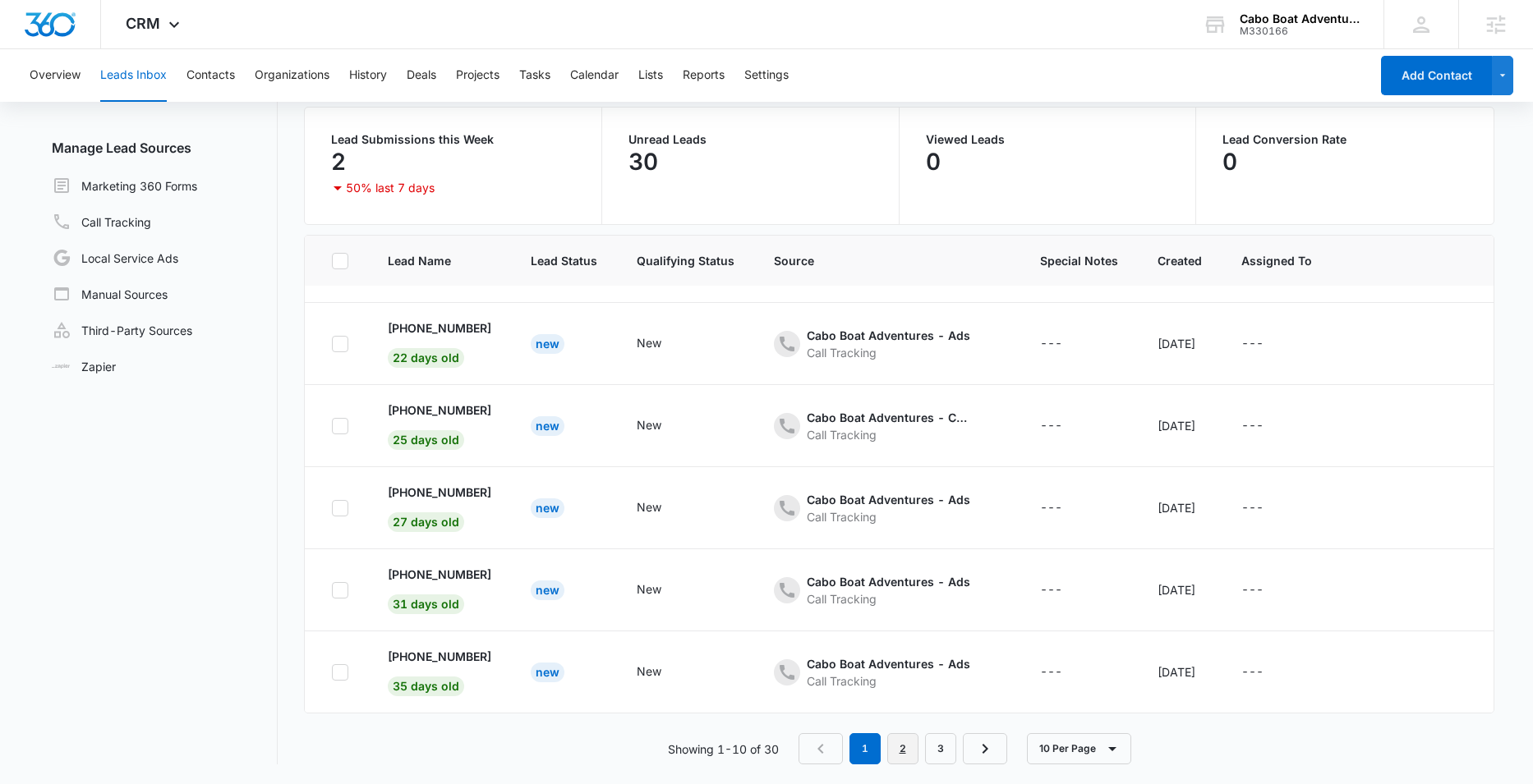
click at [908, 752] on link "2" at bounding box center [903, 749] width 31 height 31
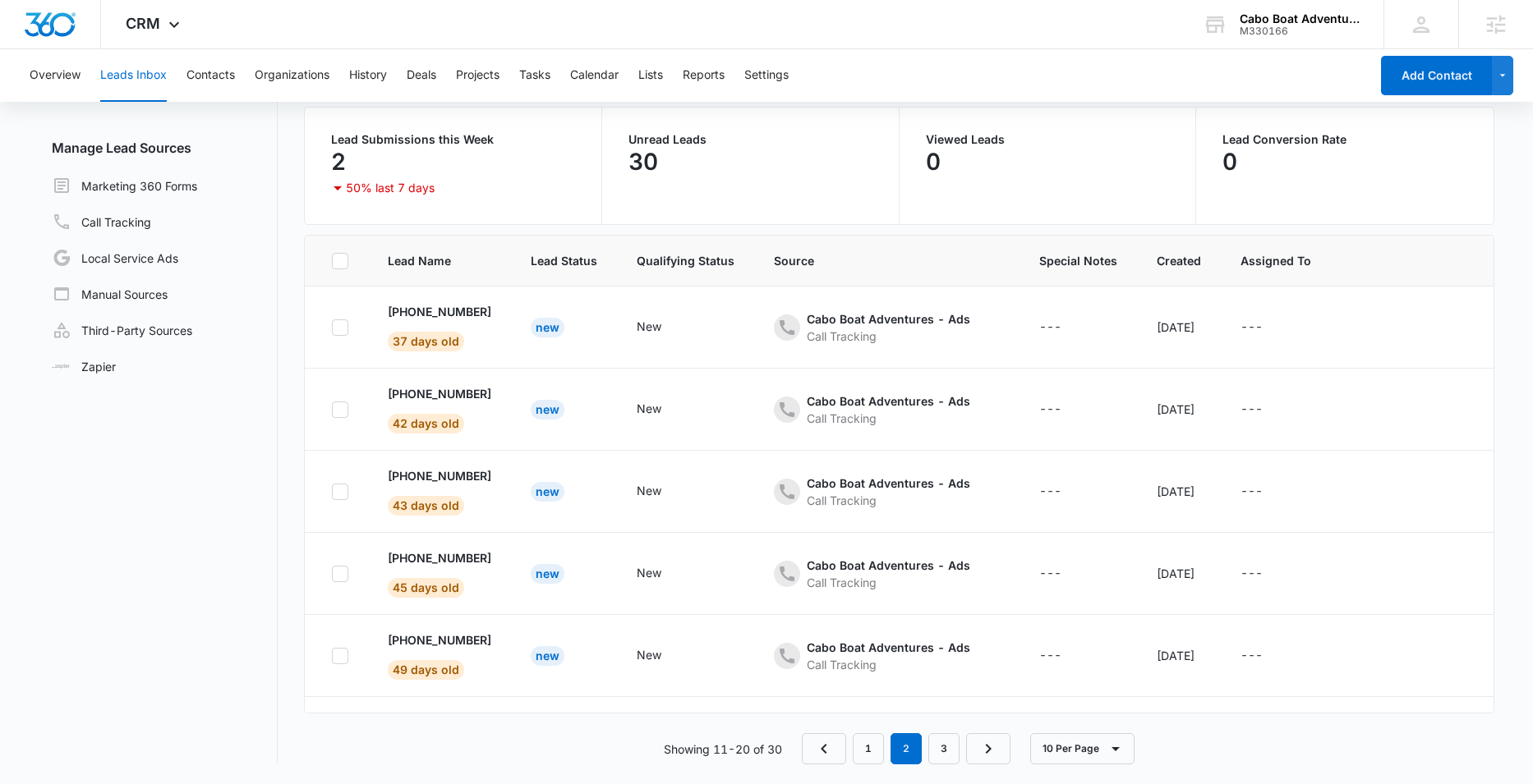
click at [851, 745] on nav "1 2 3" at bounding box center [906, 749] width 209 height 31
click at [863, 745] on link "1" at bounding box center [868, 749] width 31 height 31
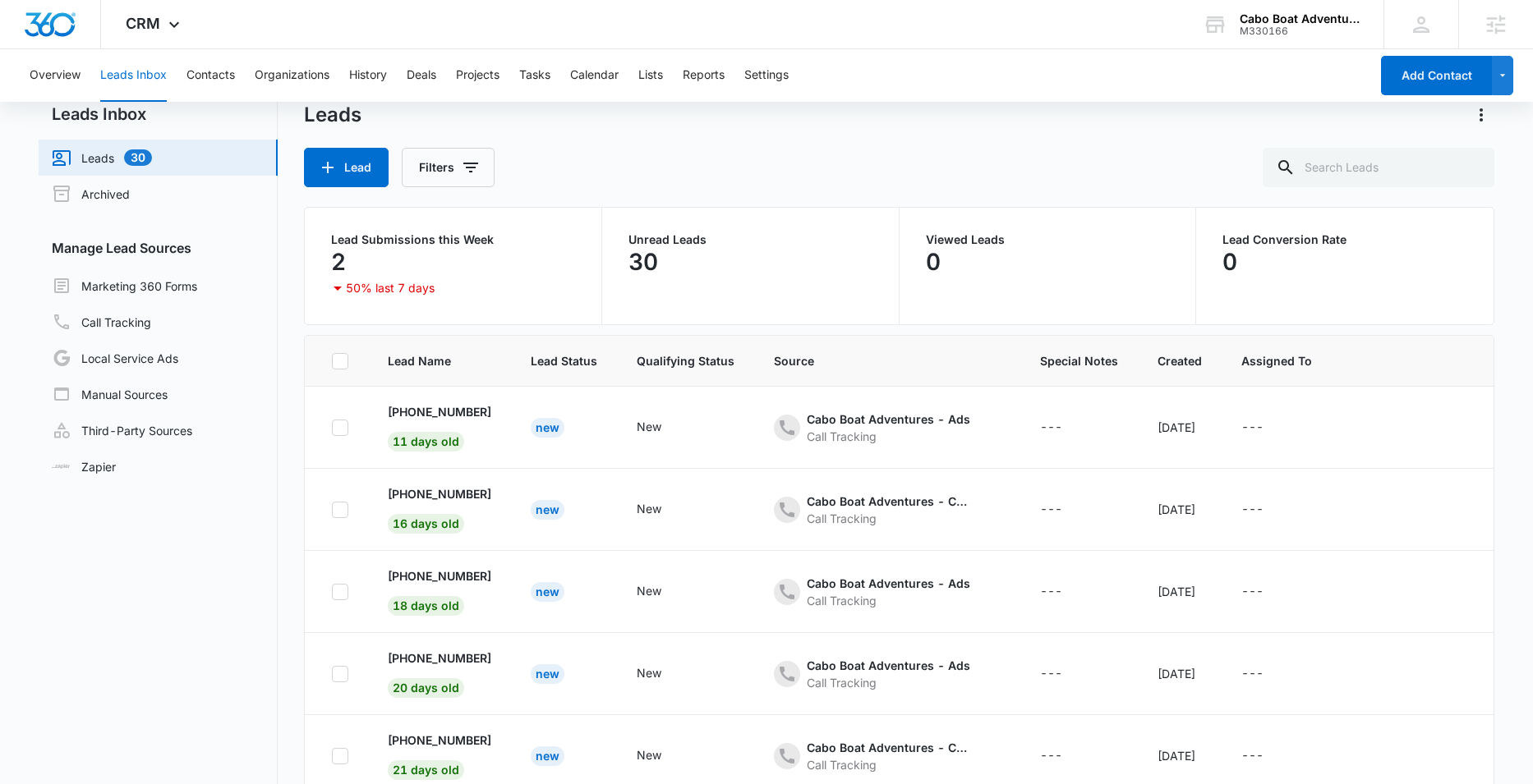
scroll to position [0, 0]
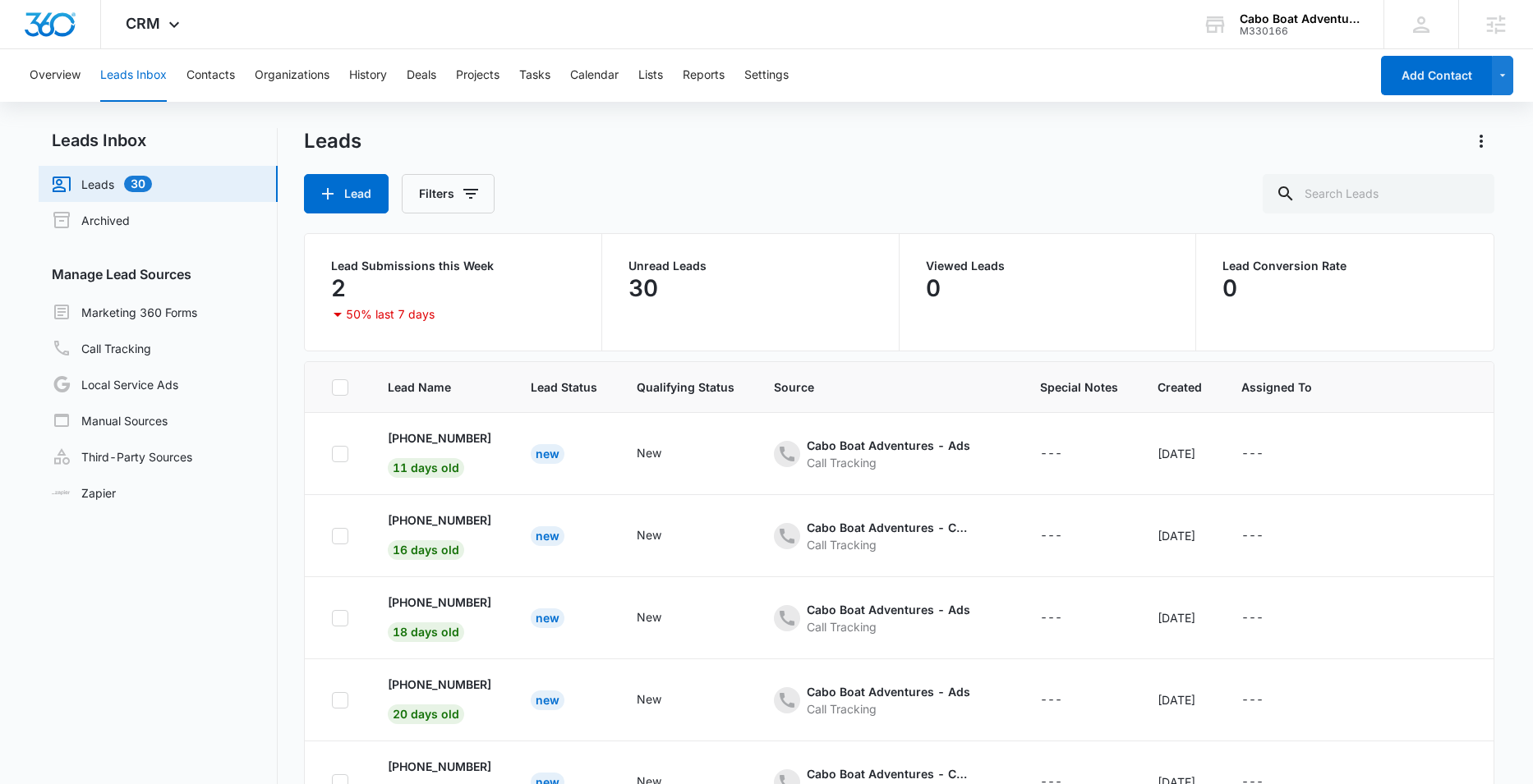
click at [674, 80] on div "Overview Leads Inbox Contacts Organizations History Deals Projects Tasks Calend…" at bounding box center [693, 75] width 1349 height 52
click at [649, 75] on button "Lists" at bounding box center [650, 75] width 25 height 52
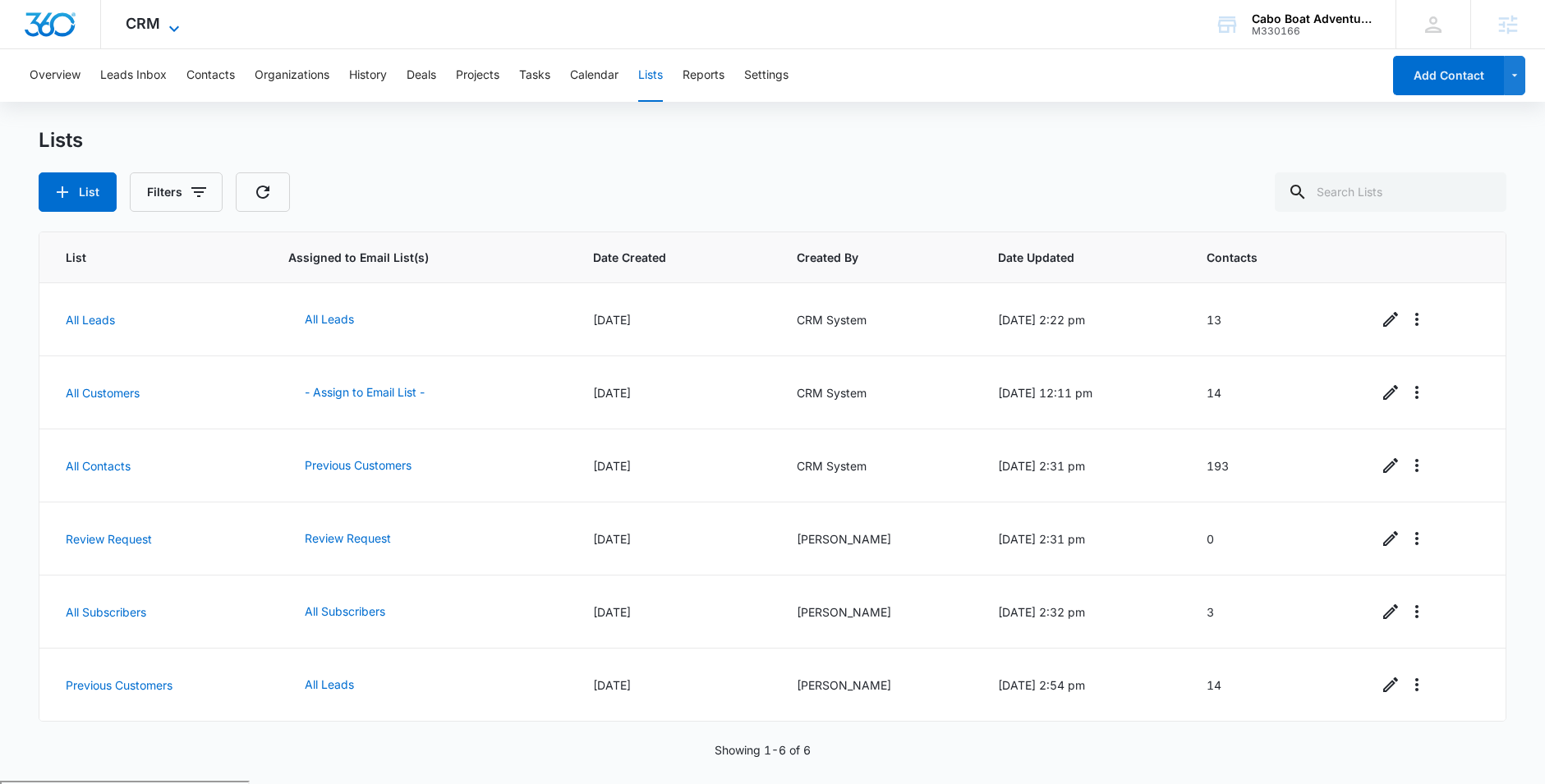
click at [175, 19] on icon at bounding box center [174, 28] width 19 height 19
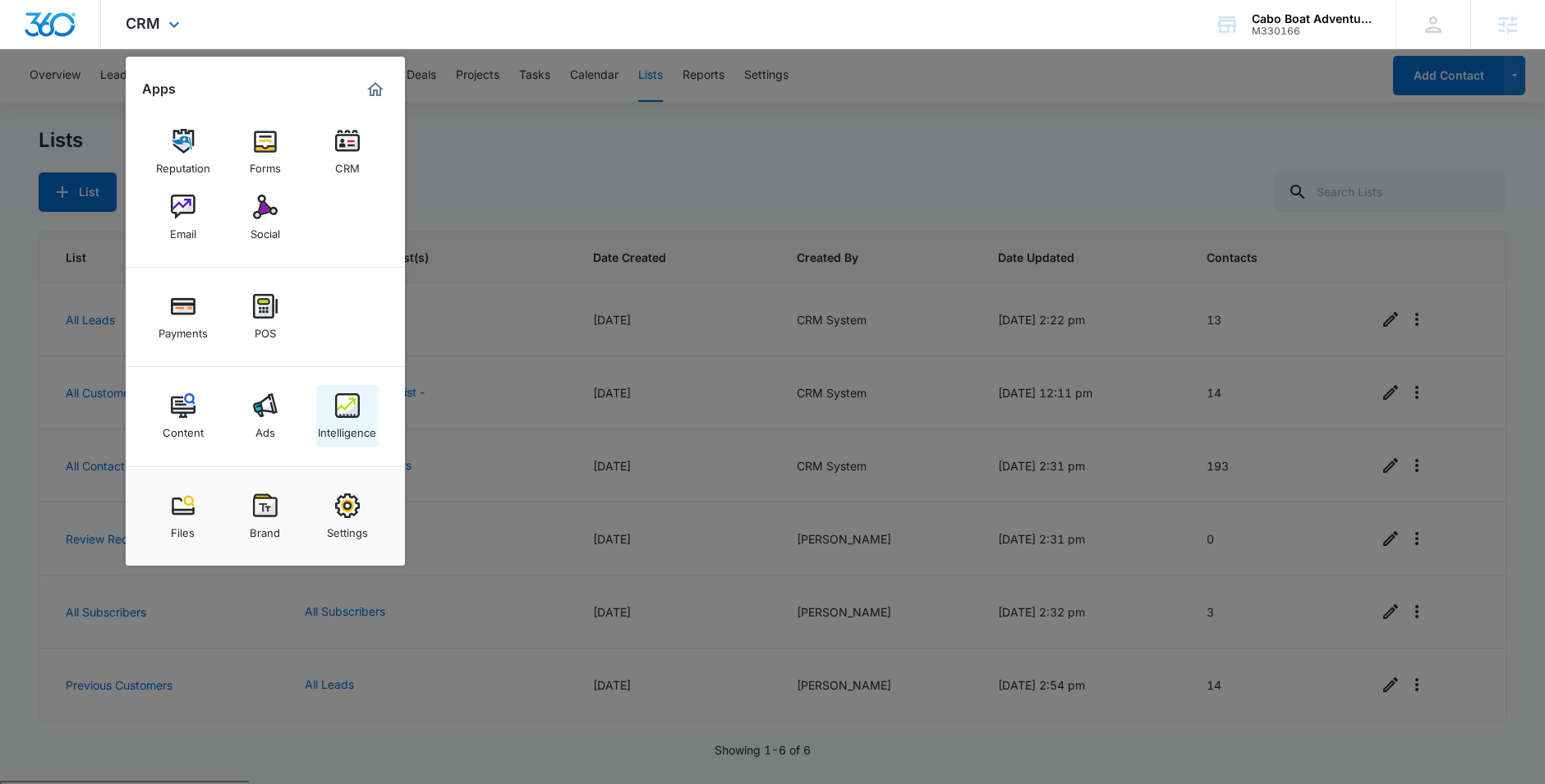
click at [365, 405] on link "Intelligence" at bounding box center [347, 416] width 62 height 62
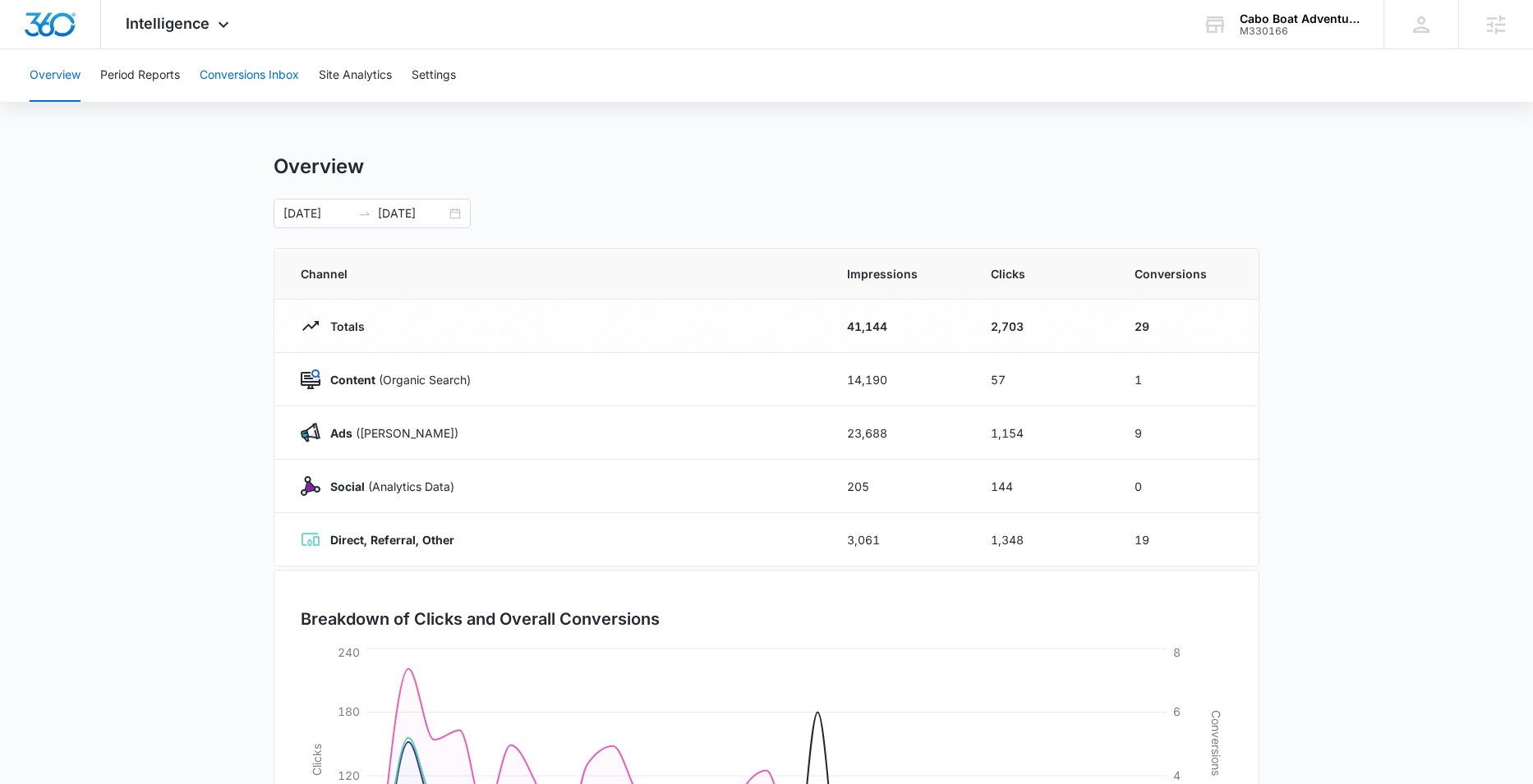
click at [254, 75] on button "Conversions Inbox" at bounding box center [249, 75] width 99 height 52
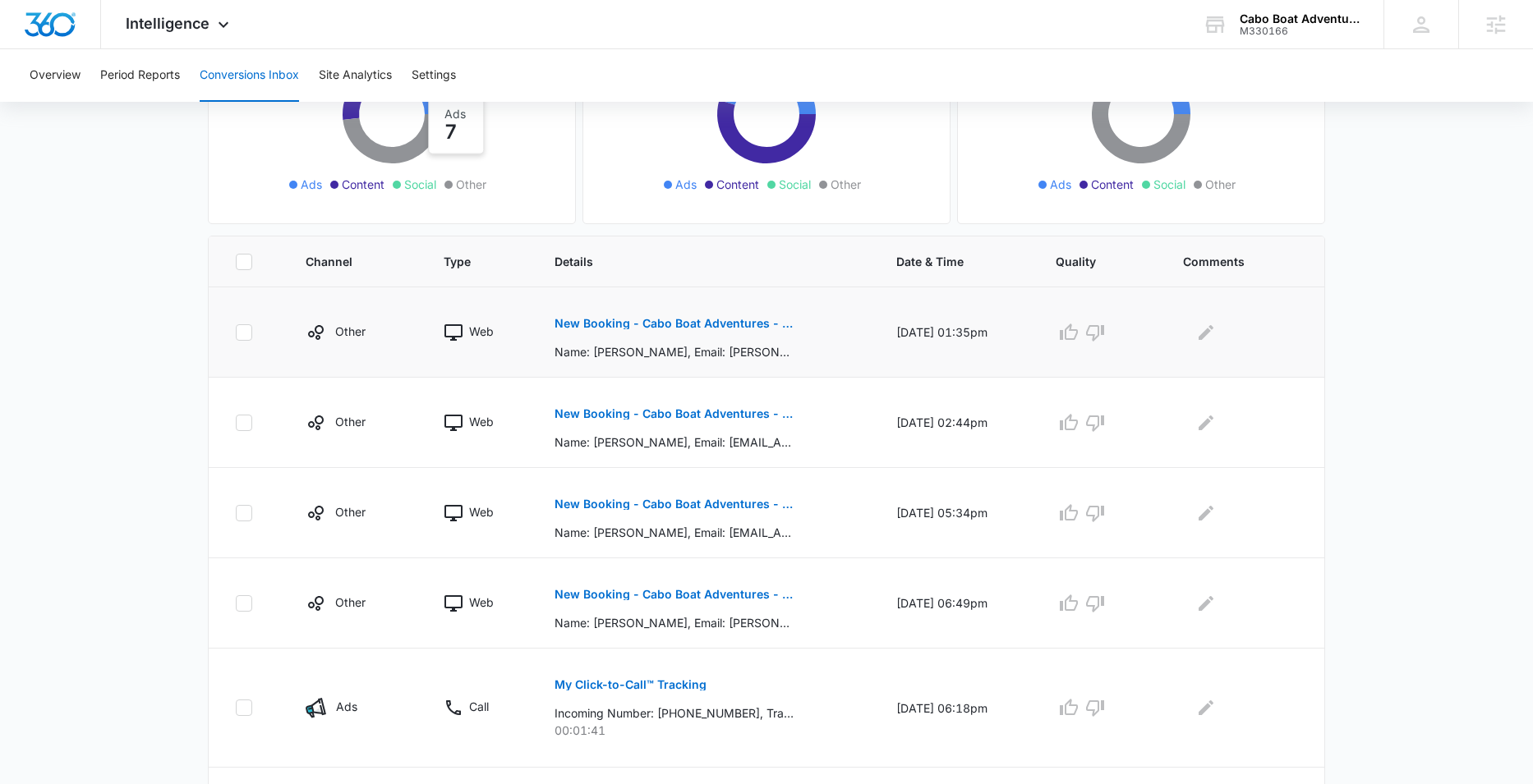
scroll to position [231, 0]
click at [197, 27] on span "Intelligence" at bounding box center [167, 23] width 84 height 17
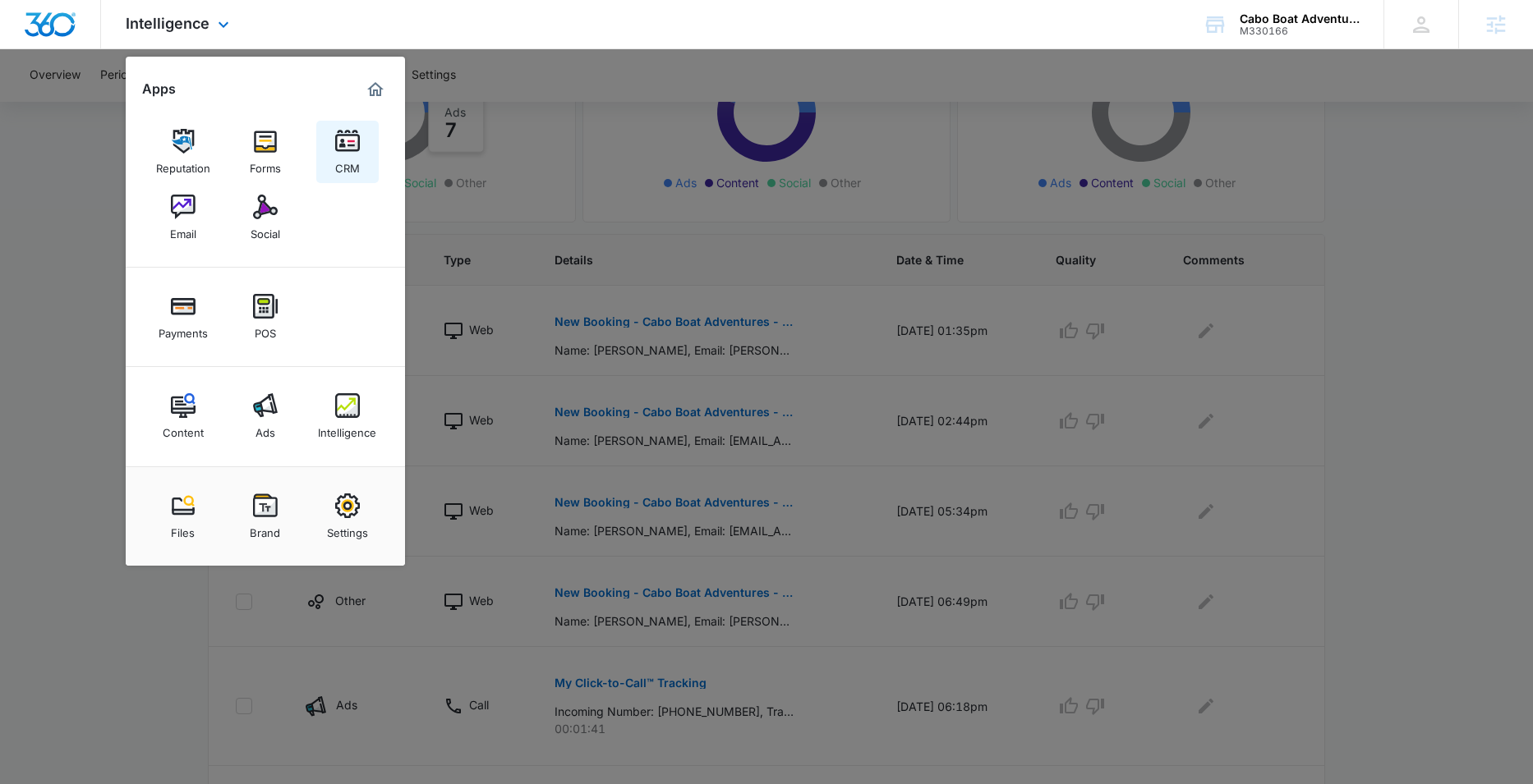
click at [345, 153] on div "CRM" at bounding box center [347, 163] width 25 height 21
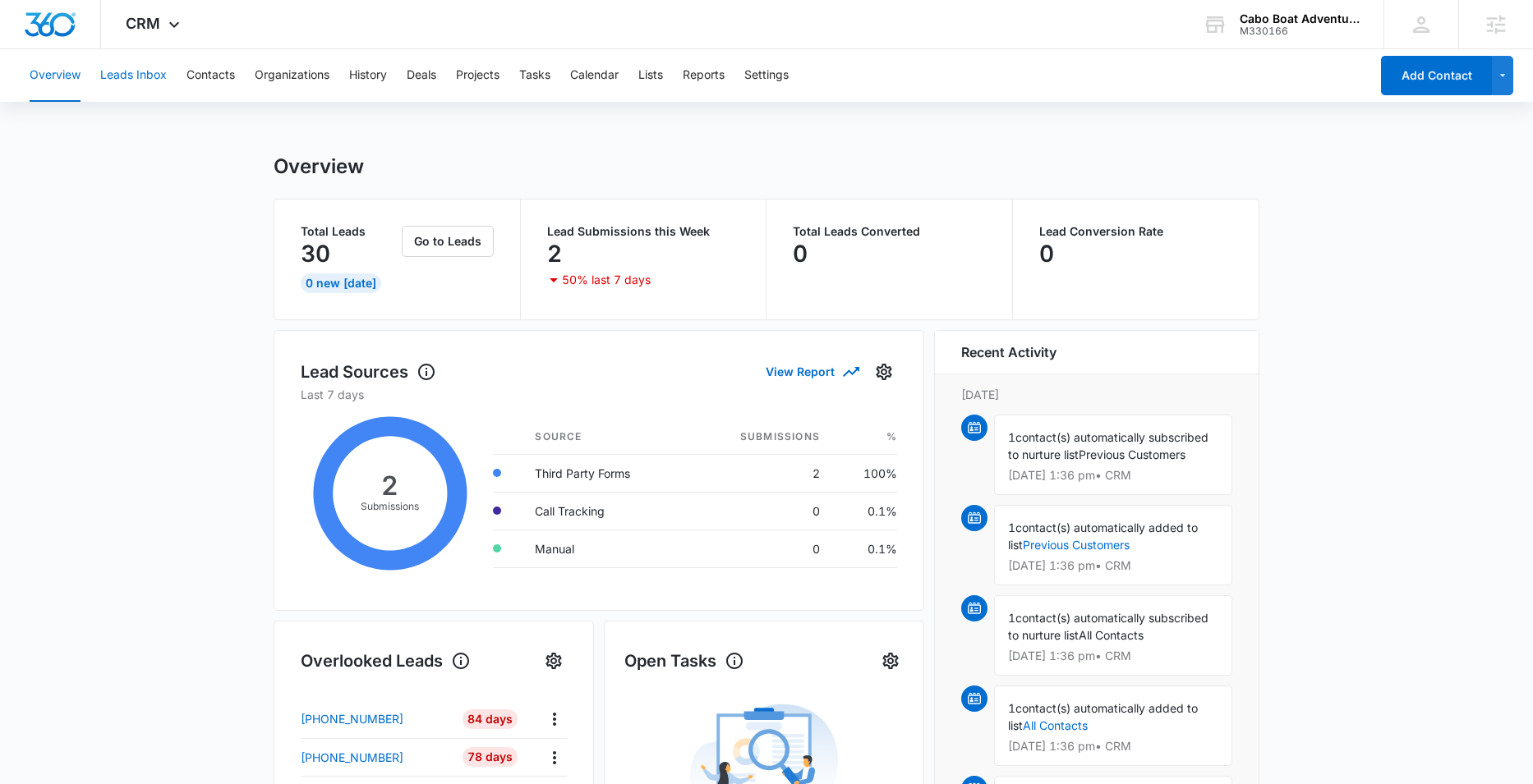
click at [131, 83] on button "Leads Inbox" at bounding box center [133, 75] width 66 height 52
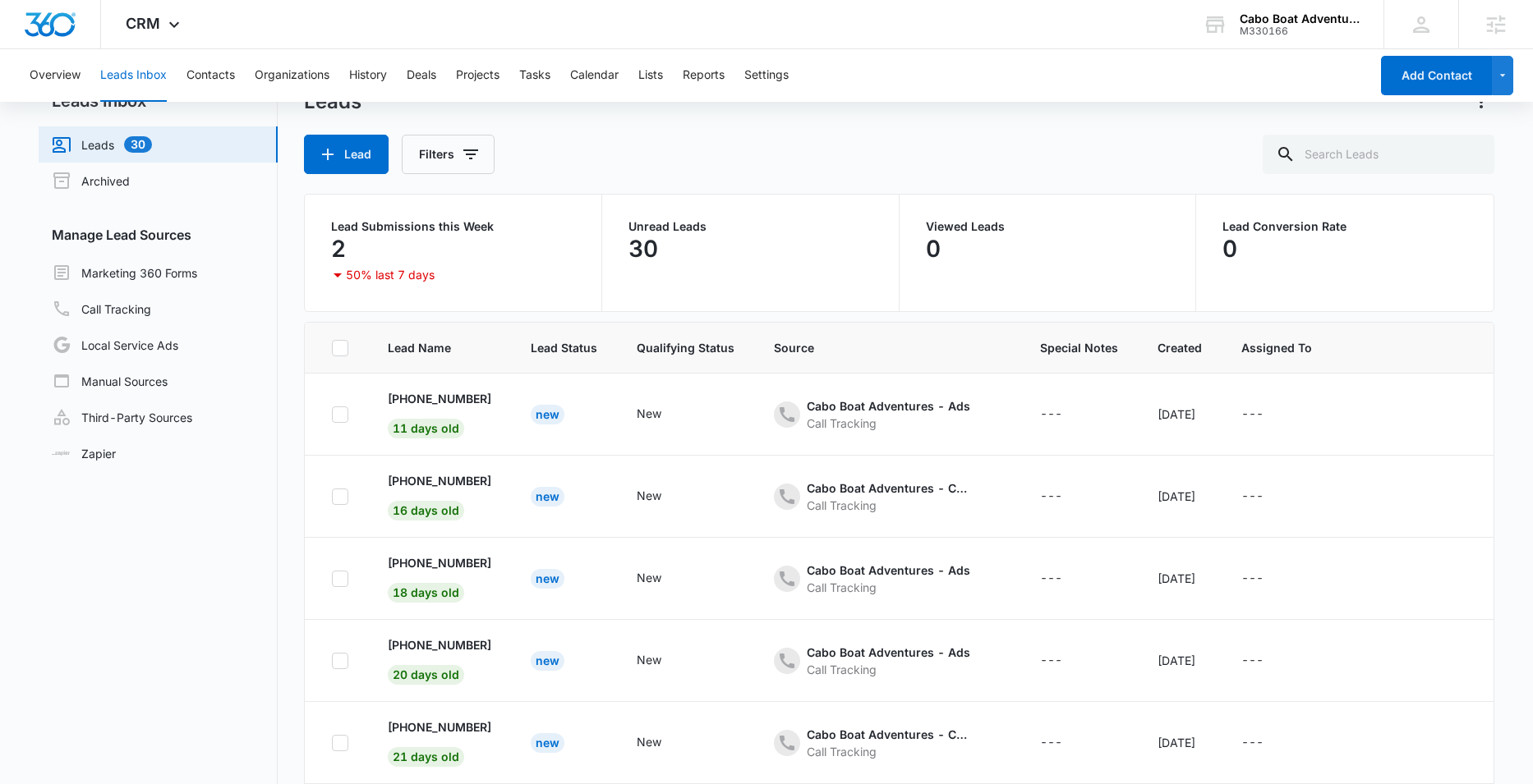
scroll to position [41, 0]
click at [150, 415] on link "Third-Party Sources" at bounding box center [121, 415] width 141 height 19
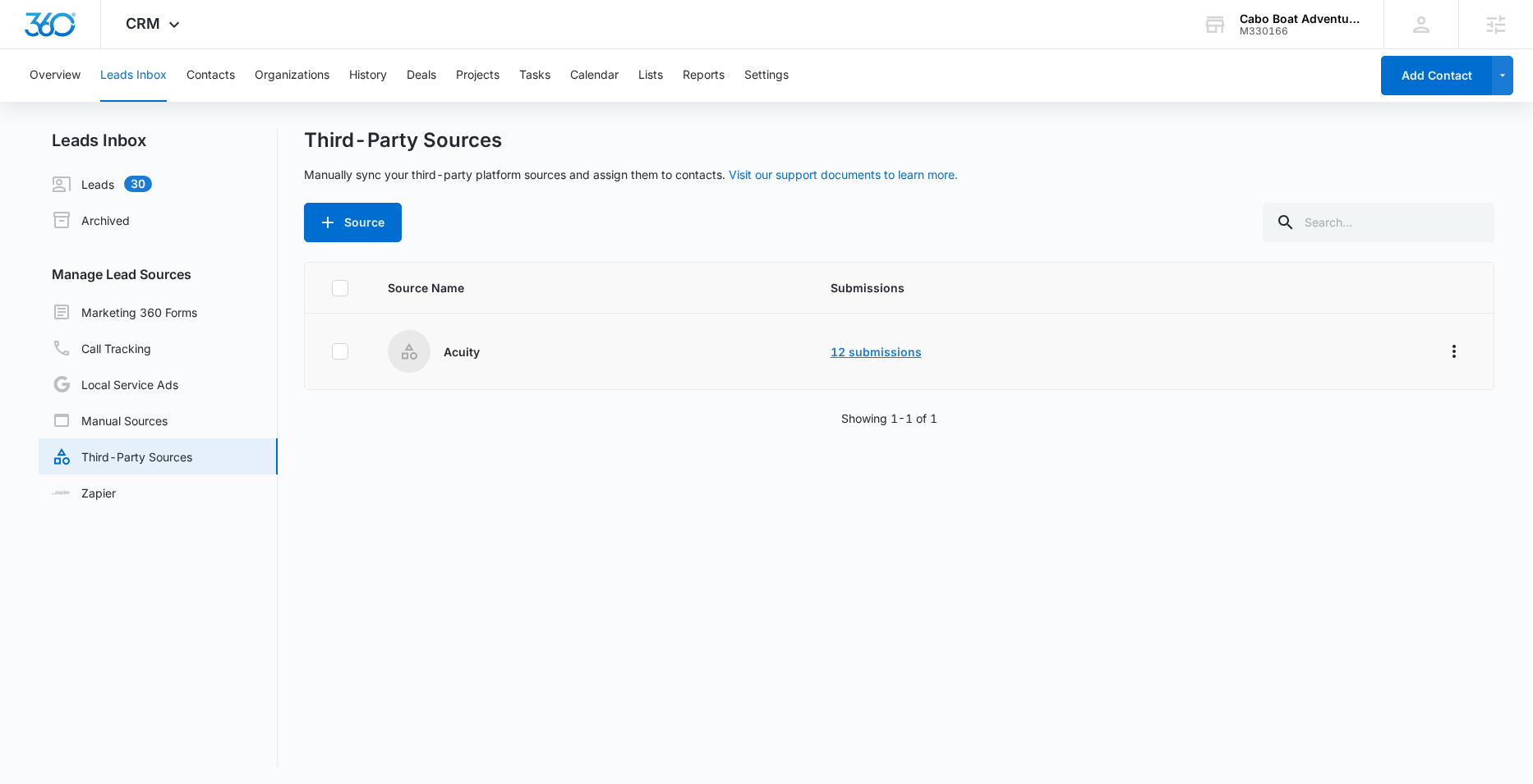
click at [860, 357] on link "12 submissions" at bounding box center [875, 352] width 91 height 14
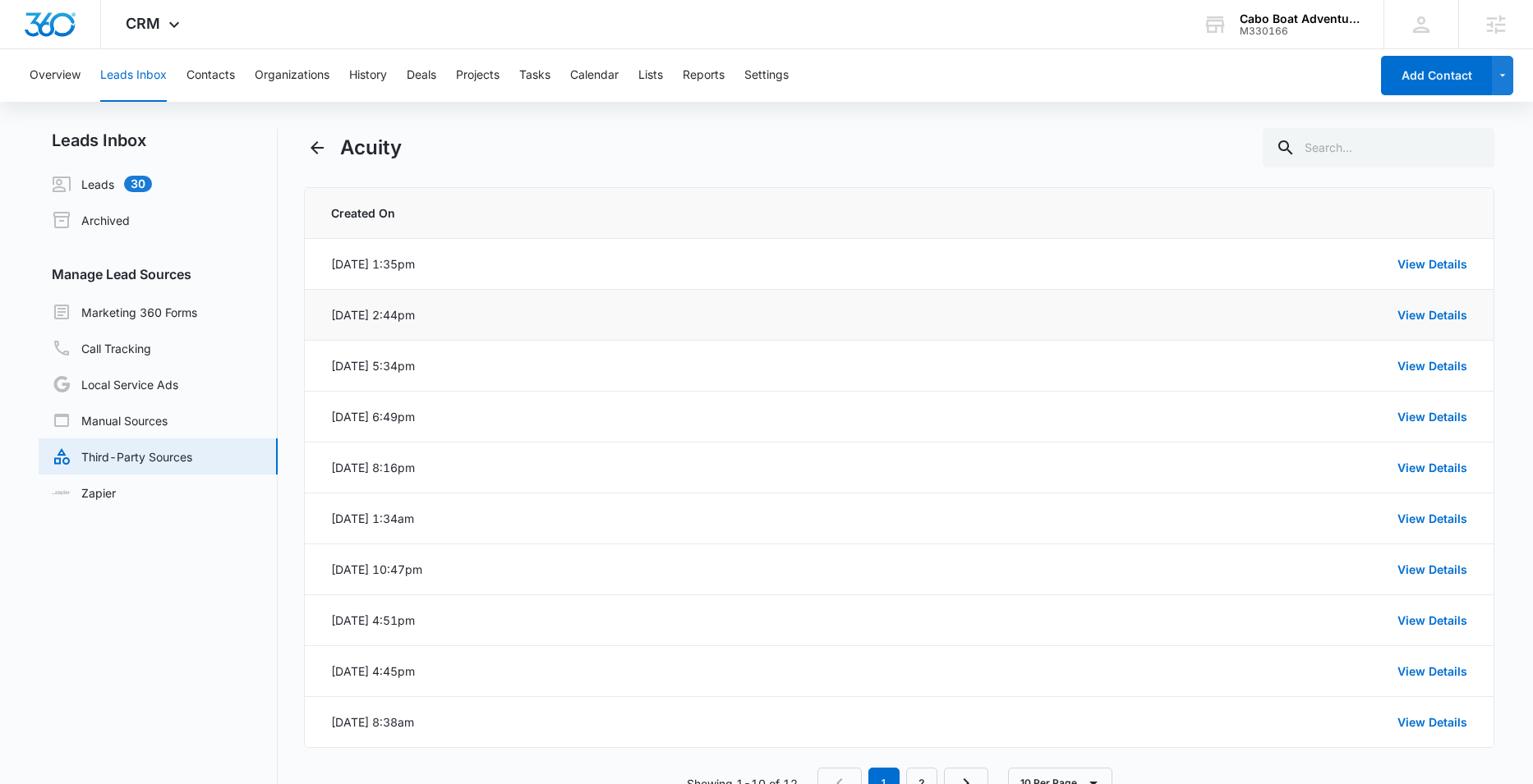
scroll to position [4, 0]
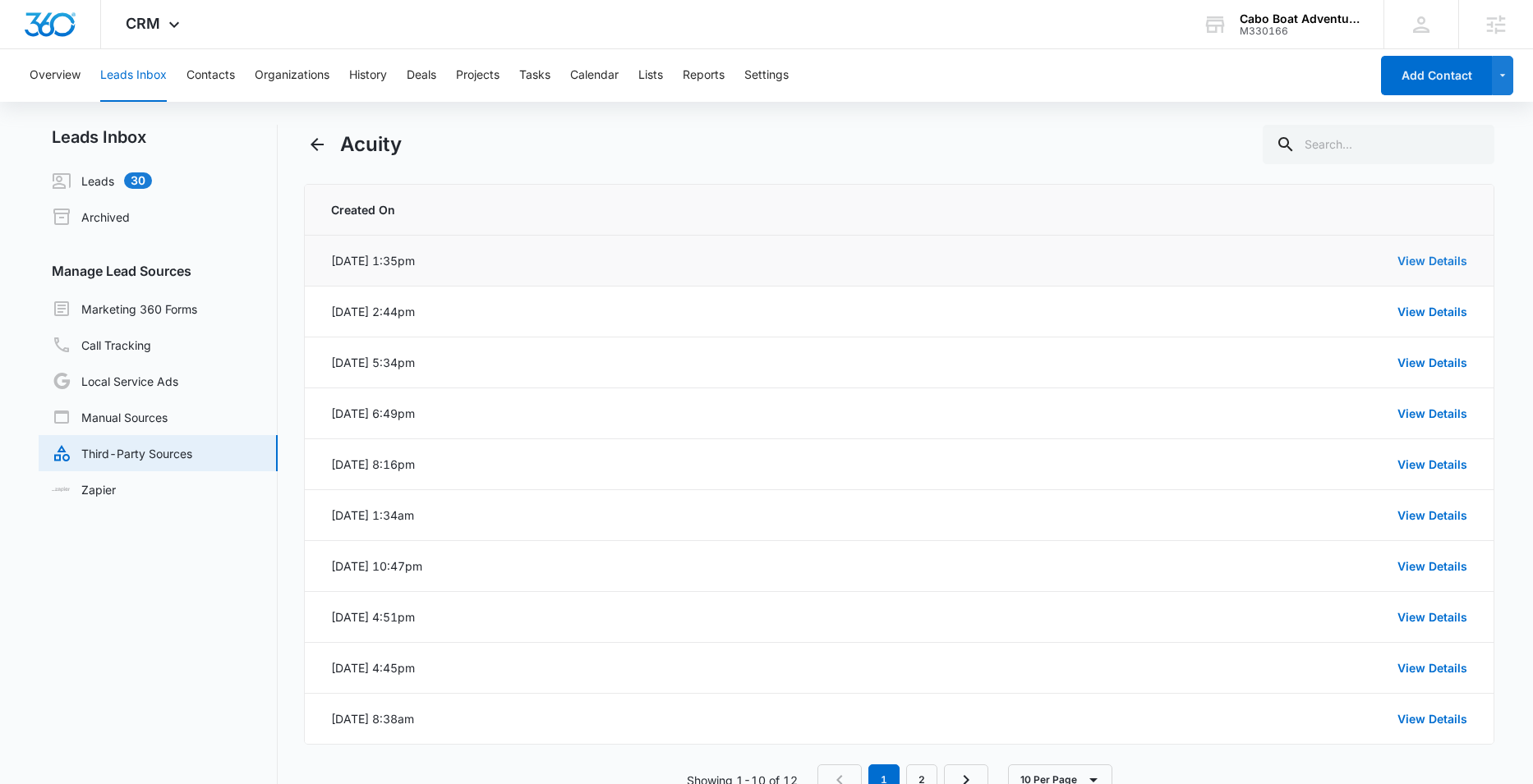
click at [1431, 254] on link "View Details" at bounding box center [1432, 260] width 70 height 14
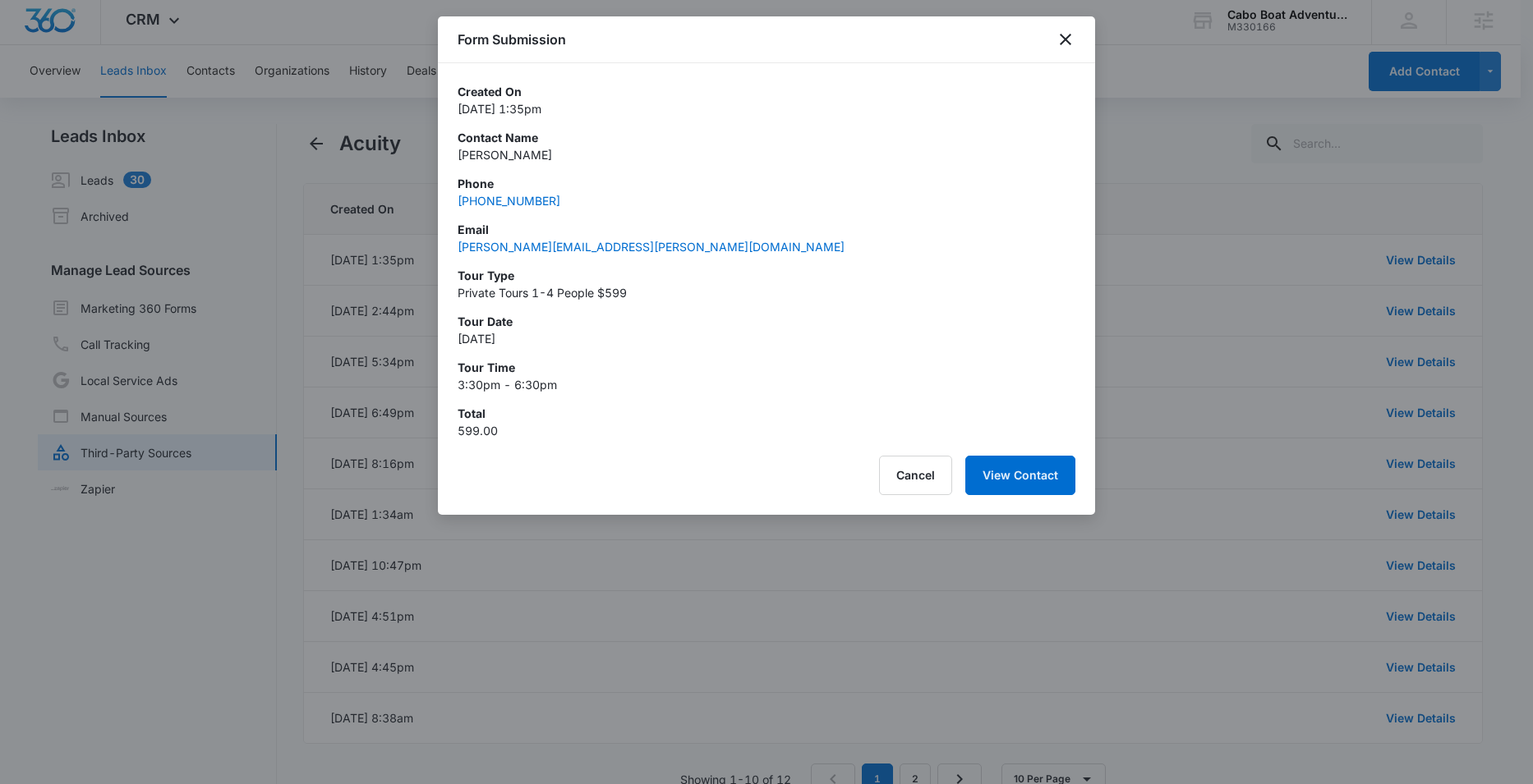
scroll to position [0, 0]
click at [1076, 35] on div "Form Submission" at bounding box center [767, 39] width 658 height 47
click at [1060, 35] on icon "close" at bounding box center [1065, 39] width 12 height 12
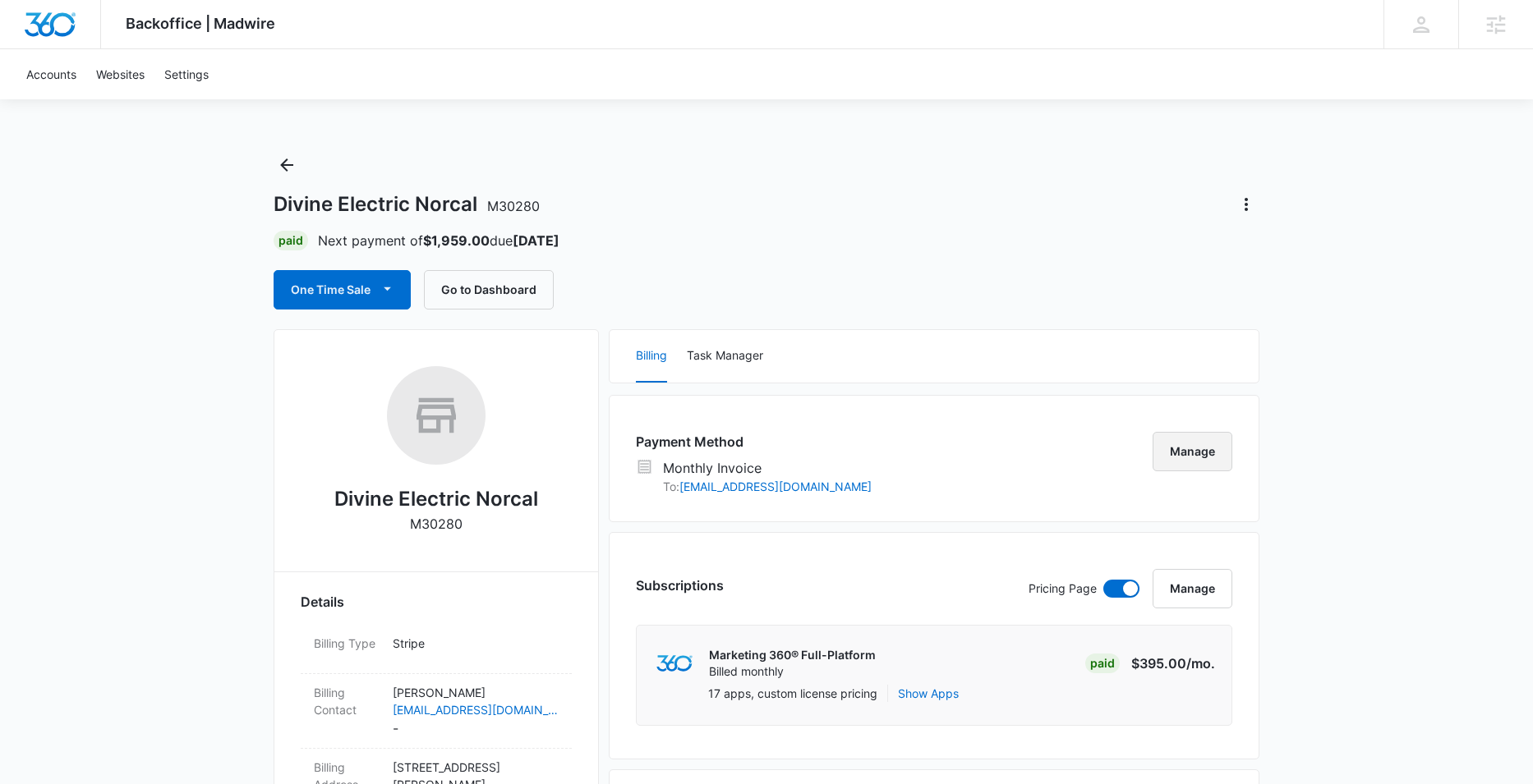
click at [1190, 448] on button "Manage" at bounding box center [1192, 451] width 80 height 39
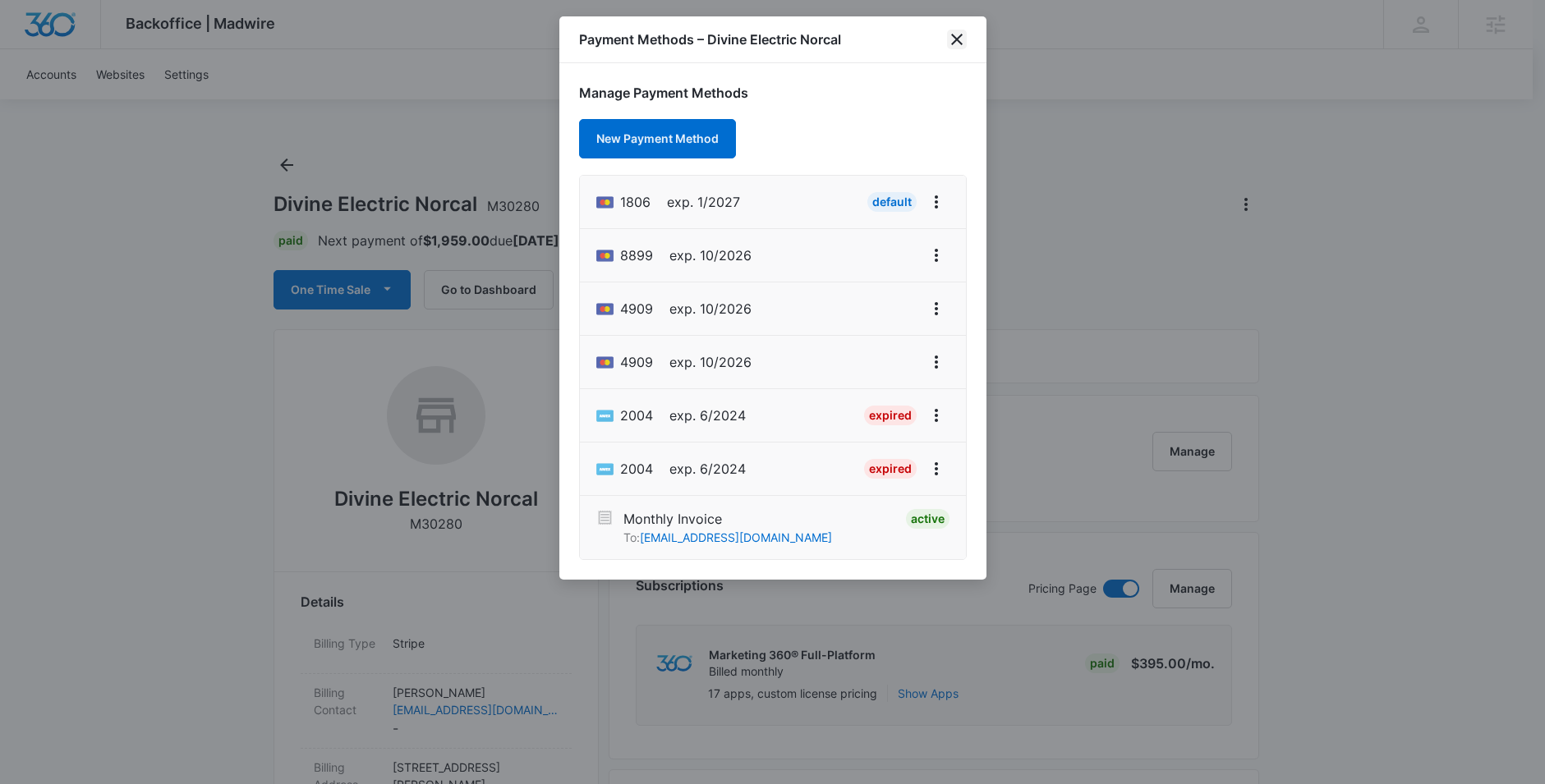
click at [957, 36] on icon "close" at bounding box center [956, 39] width 19 height 19
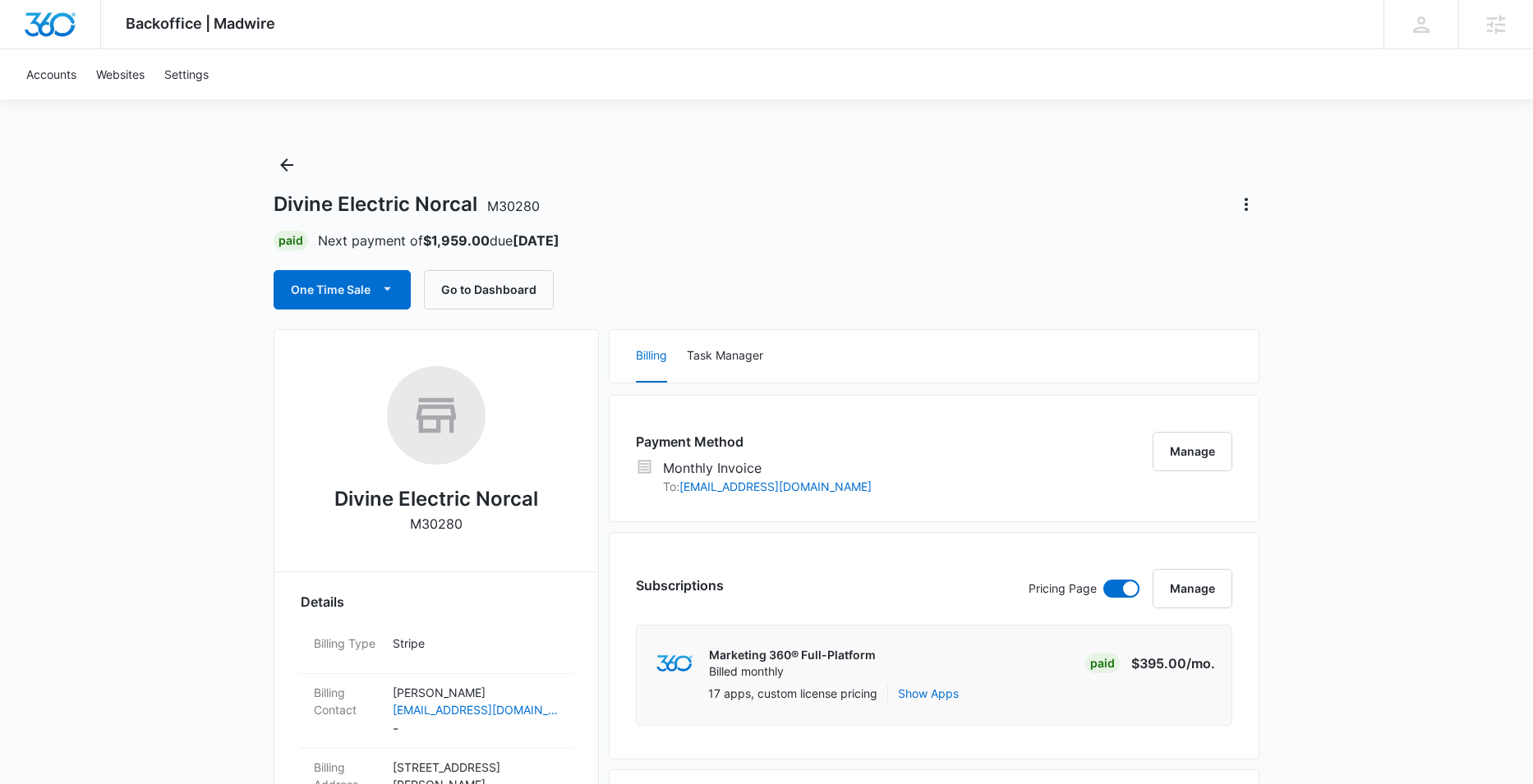
click at [1178, 98] on div "Accounts Websites Settings" at bounding box center [766, 74] width 1500 height 50
